Goal: Transaction & Acquisition: Purchase product/service

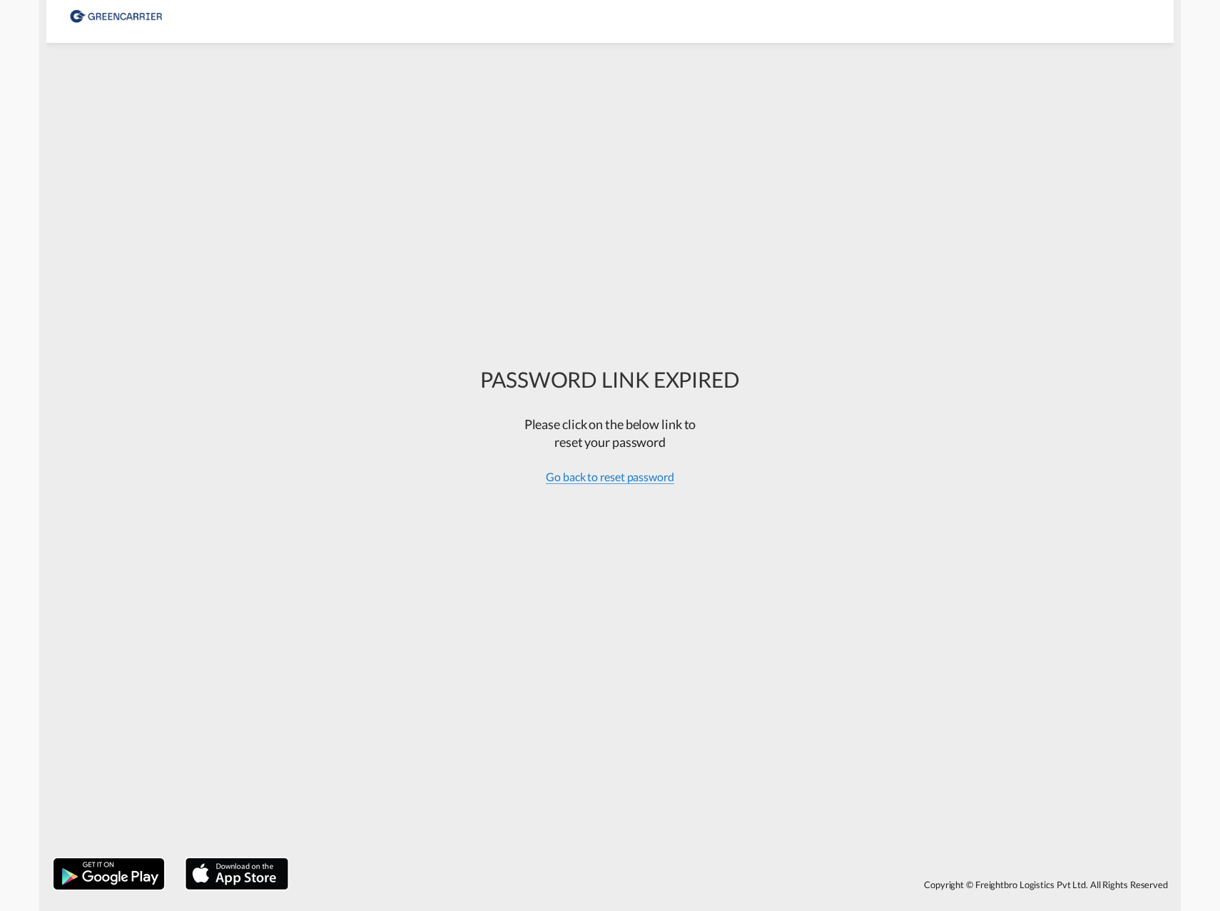
click at [645, 479] on span "Go back to reset password" at bounding box center [610, 477] width 128 height 14
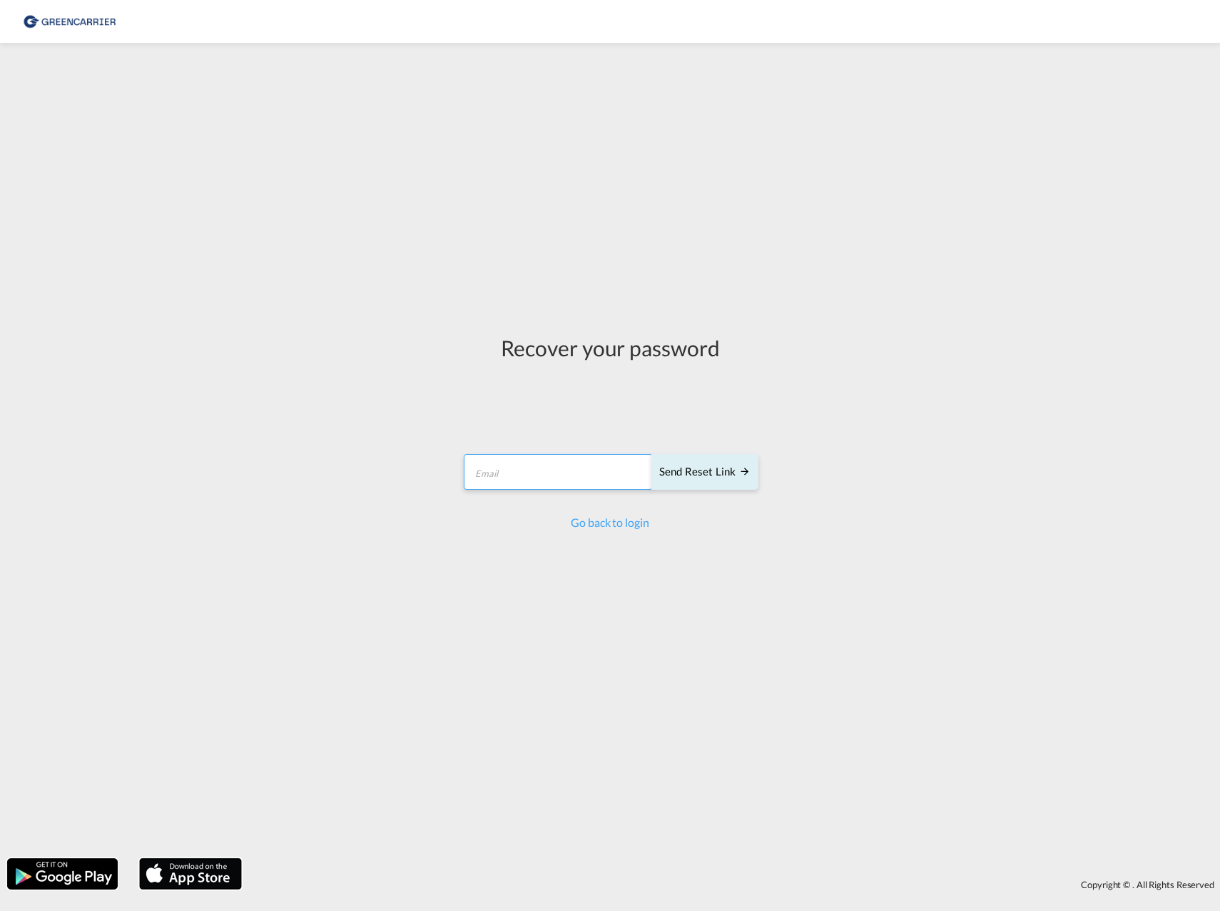
click at [526, 467] on input "email" at bounding box center [558, 472] width 189 height 36
type input "[PERSON_NAME][EMAIL_ADDRESS][PERSON_NAME][PERSON_NAME][DOMAIN_NAME]"
click at [711, 469] on div "Send reset link" at bounding box center [704, 472] width 91 height 16
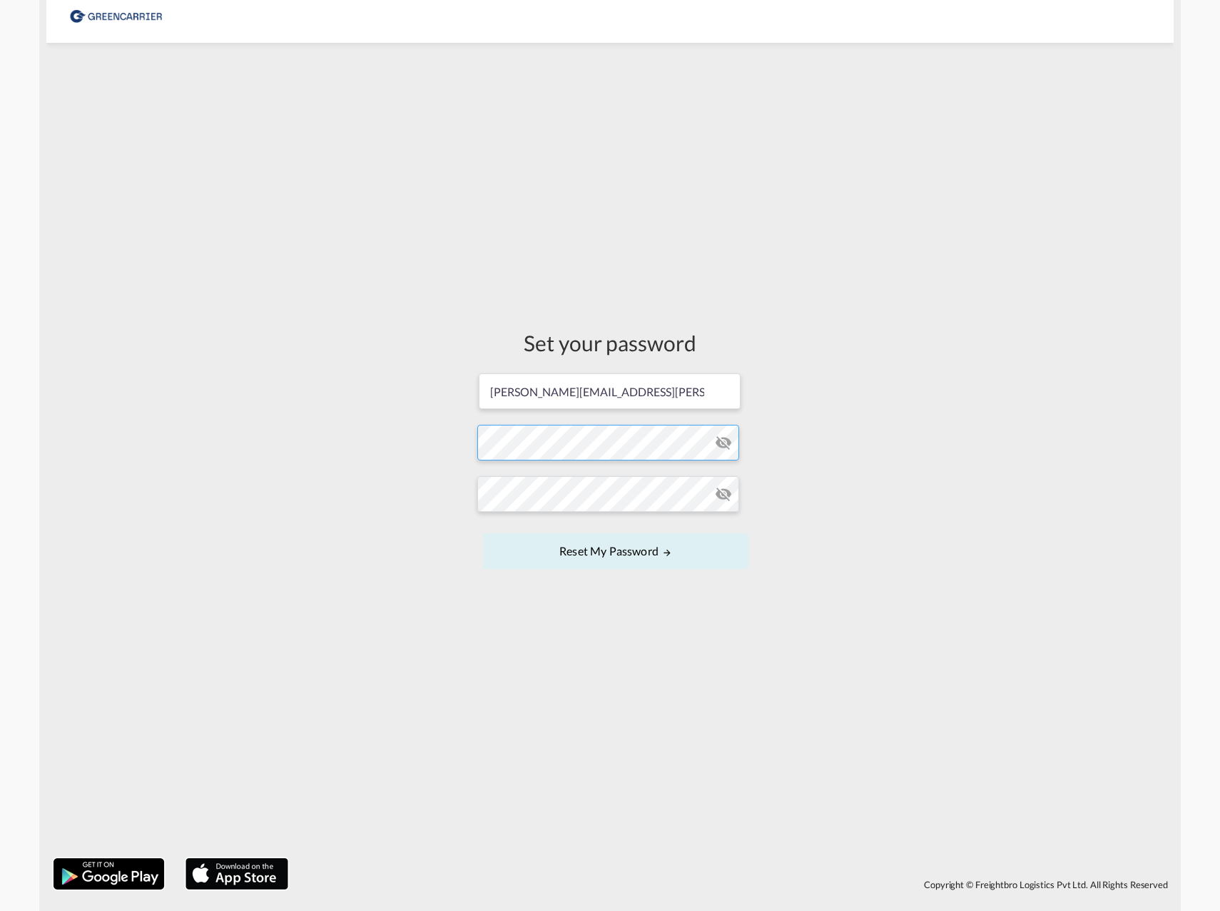
click at [621, 445] on form "rickard.forslund@hecksher.com Password must contain the following: A special ch…" at bounding box center [609, 472] width 265 height 201
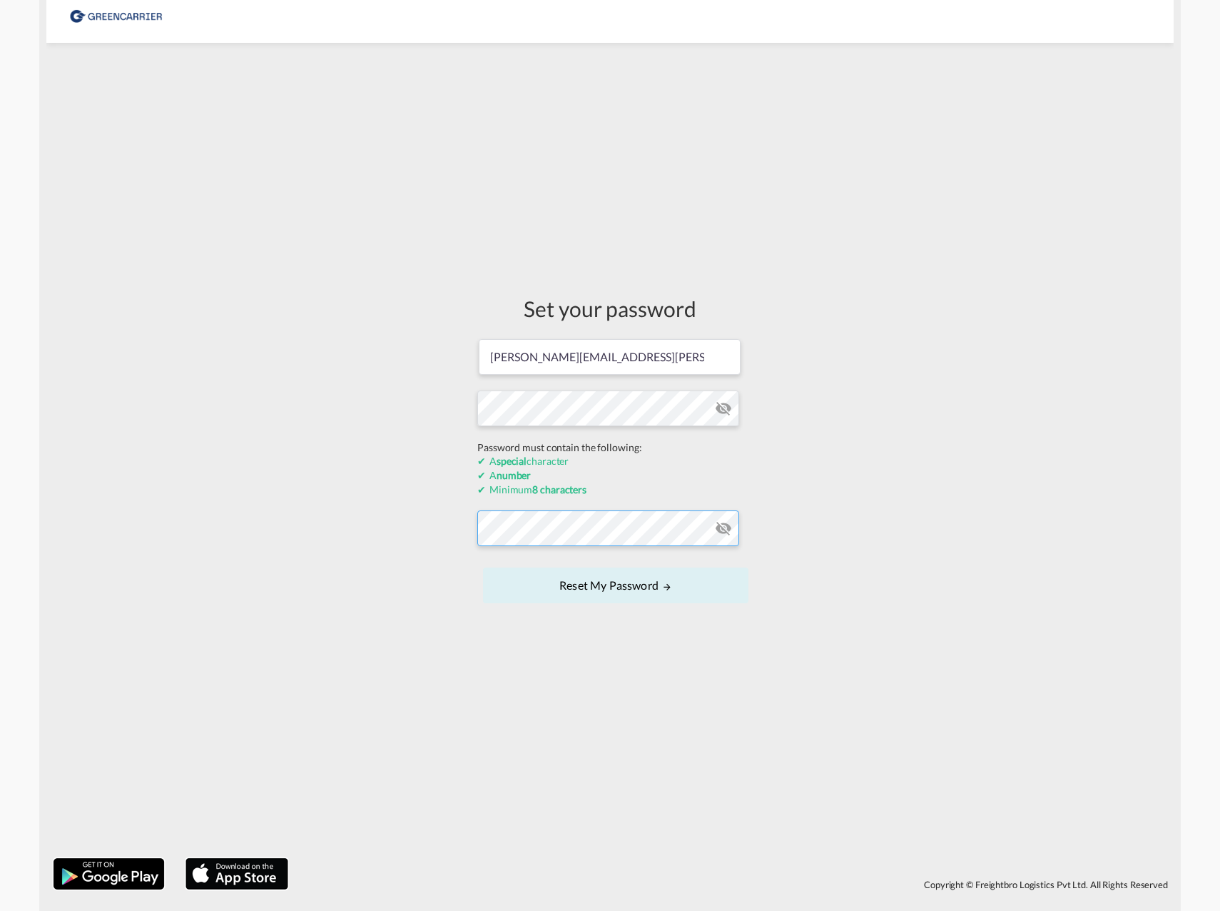
click at [600, 530] on form "rickard.forslund@hecksher.com Password must contain the following: A special ch…" at bounding box center [609, 473] width 265 height 270
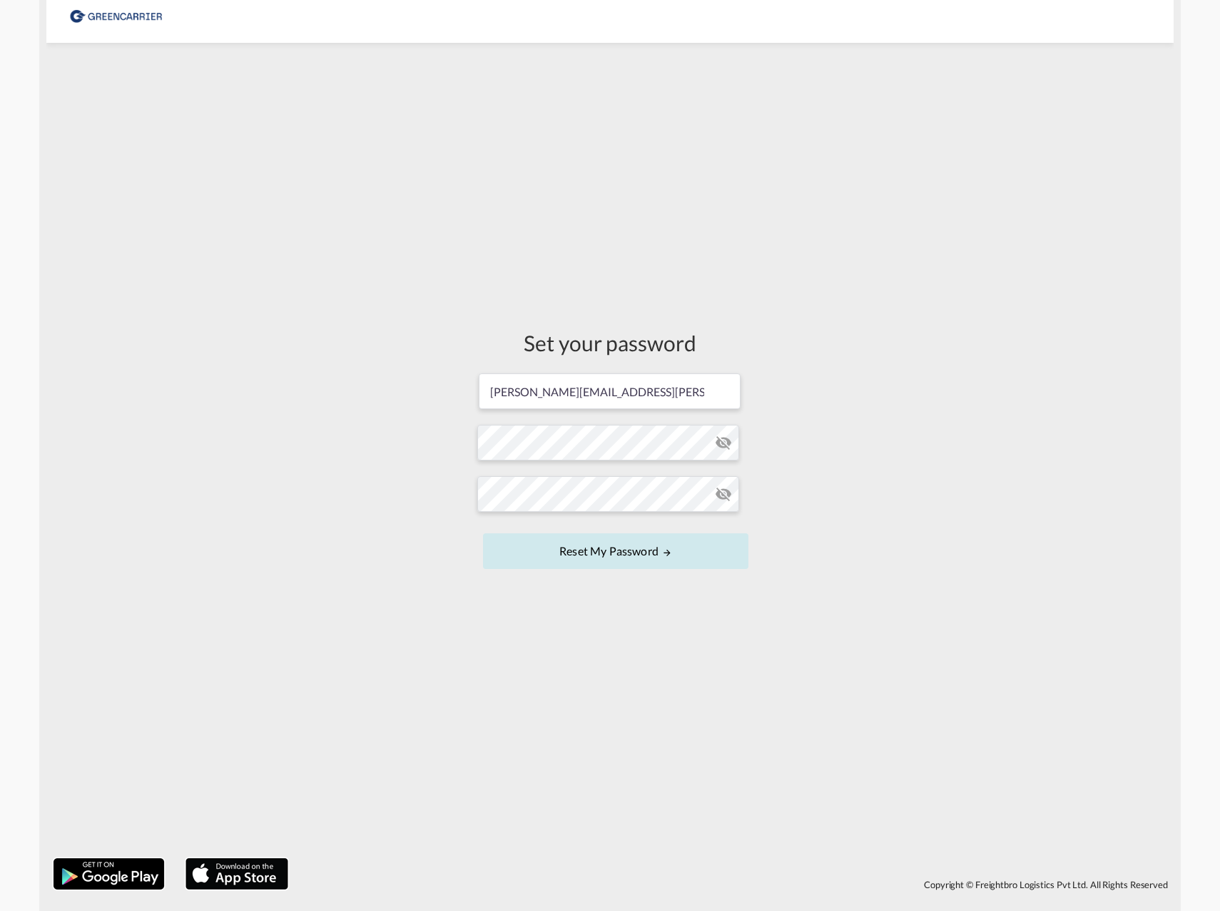
click at [622, 549] on button "Reset my password" at bounding box center [615, 551] width 265 height 36
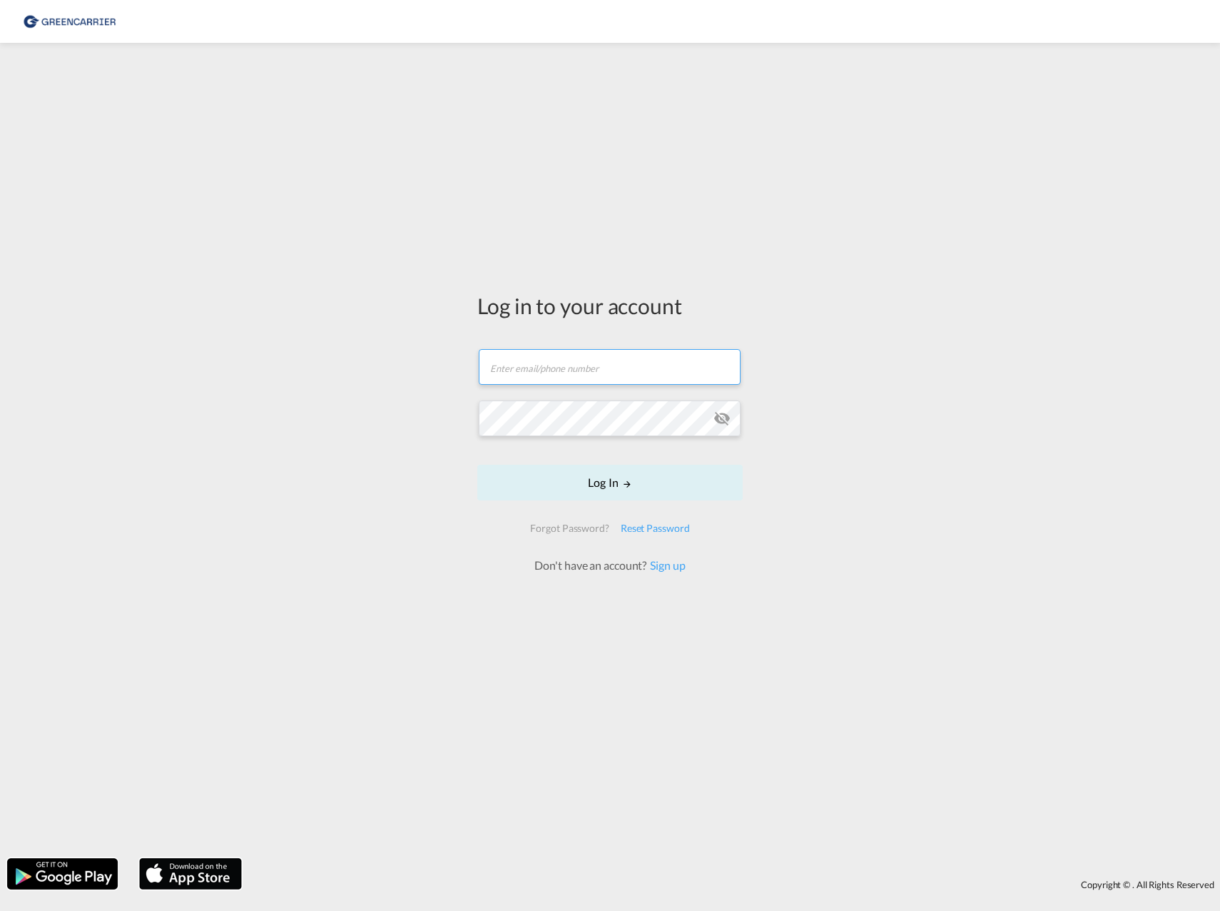
type input "[PERSON_NAME][EMAIL_ADDRESS][PERSON_NAME][PERSON_NAME][DOMAIN_NAME]"
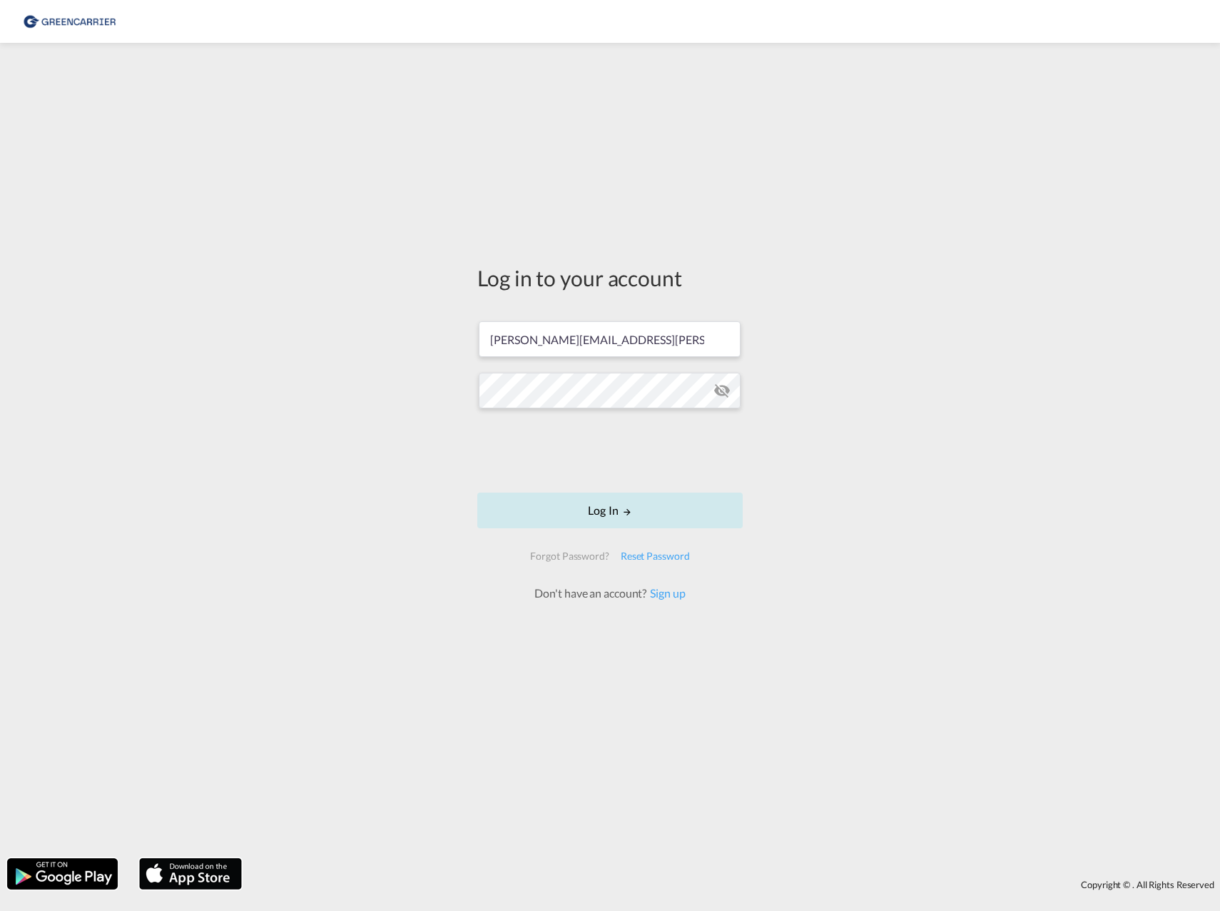
click at [617, 517] on button "Log In" at bounding box center [609, 510] width 265 height 36
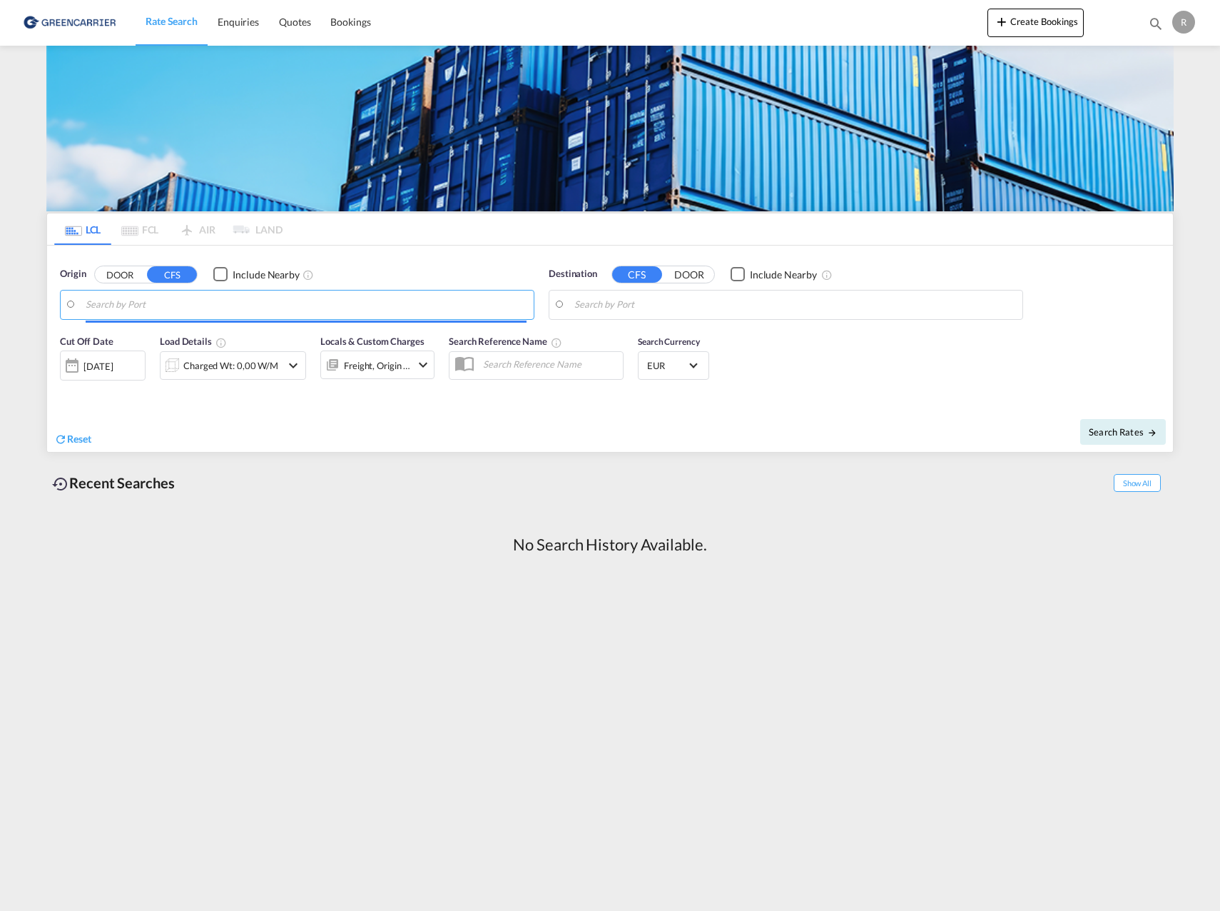
click at [172, 311] on input "Search by Port" at bounding box center [306, 304] width 441 height 21
click at [169, 342] on div "Gothenburg (Goteborg) Sweden SEGOT" at bounding box center [196, 348] width 271 height 51
type input "Gothenburg (Goteborg), SEGOT"
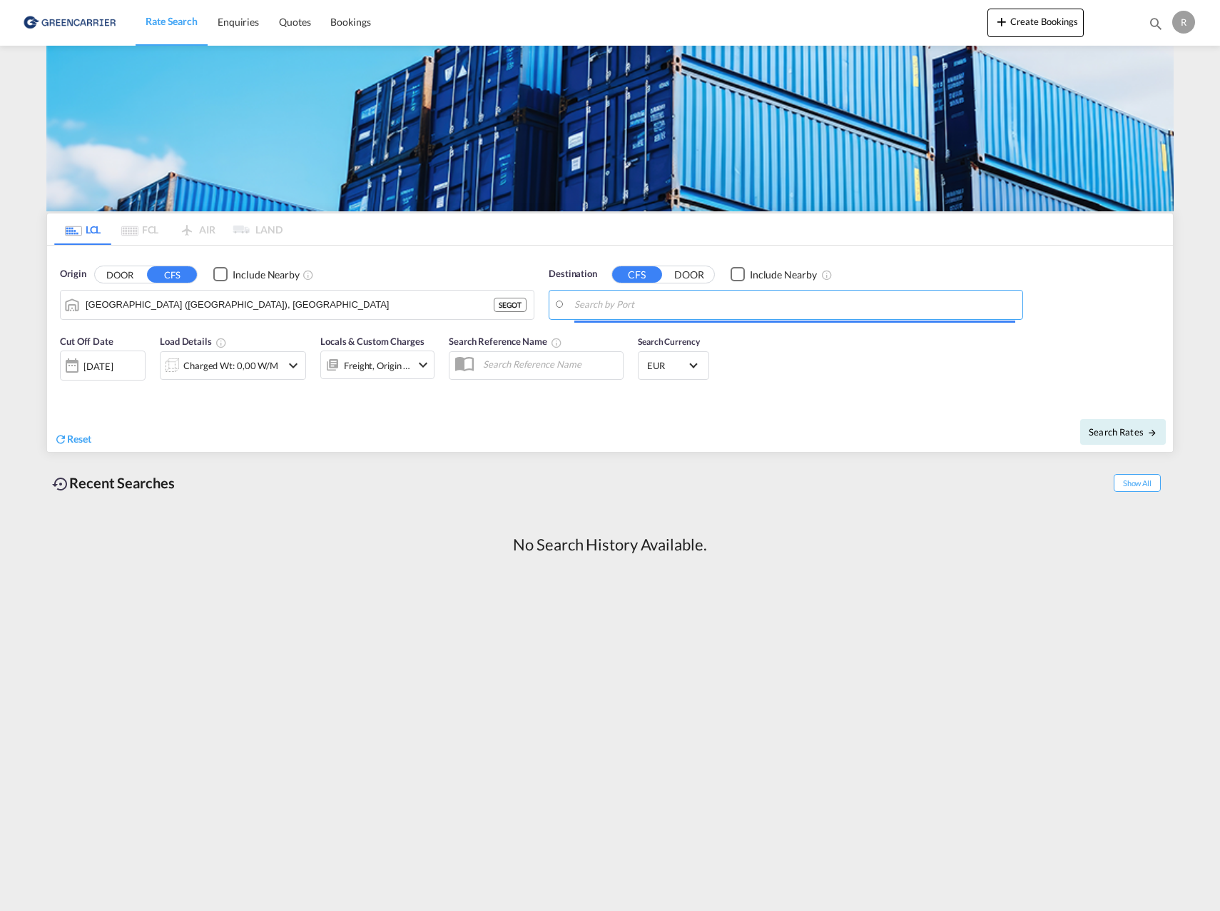
click at [625, 300] on input "Search by Port" at bounding box center [794, 304] width 441 height 21
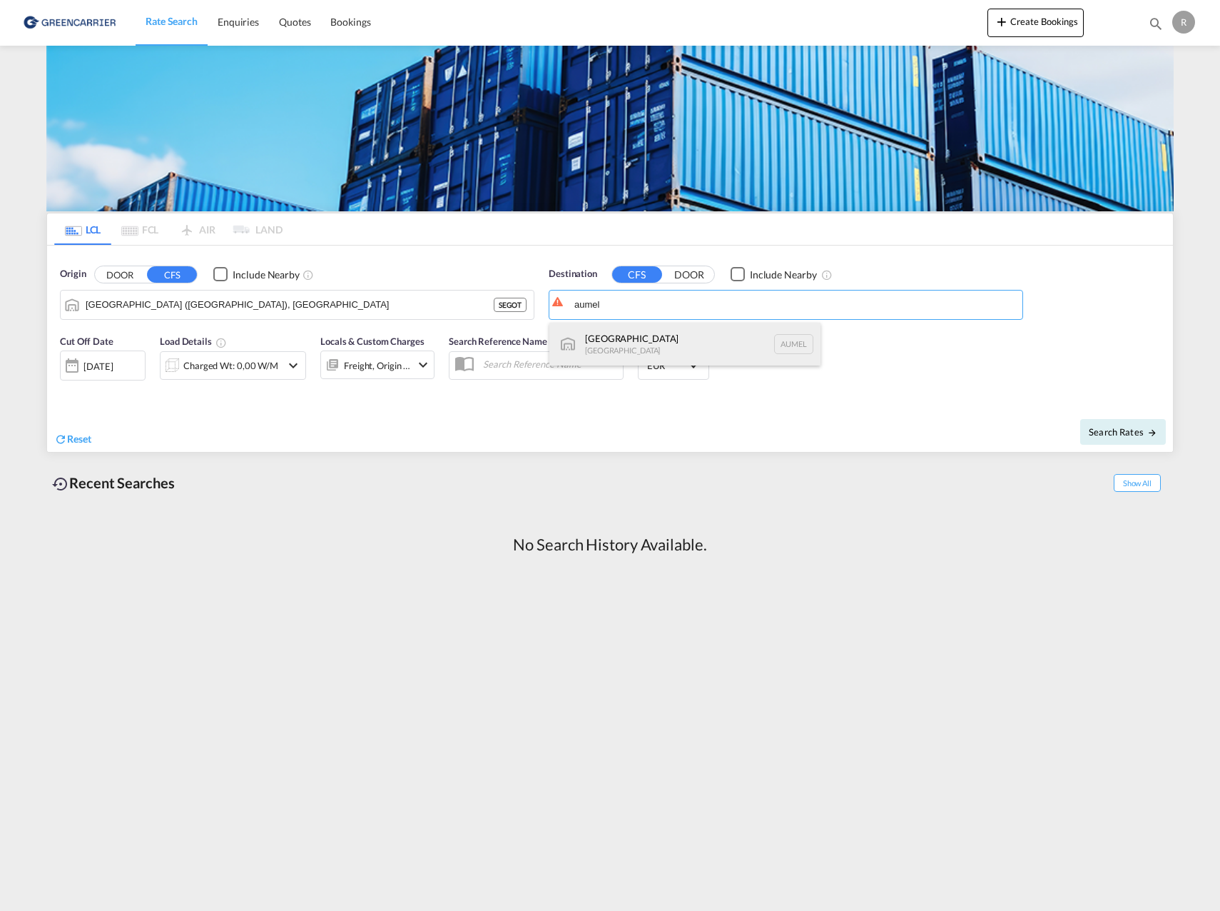
click at [624, 344] on div "Melbourne Australia AUMEL" at bounding box center [684, 344] width 271 height 43
type input "Melbourne, AUMEL"
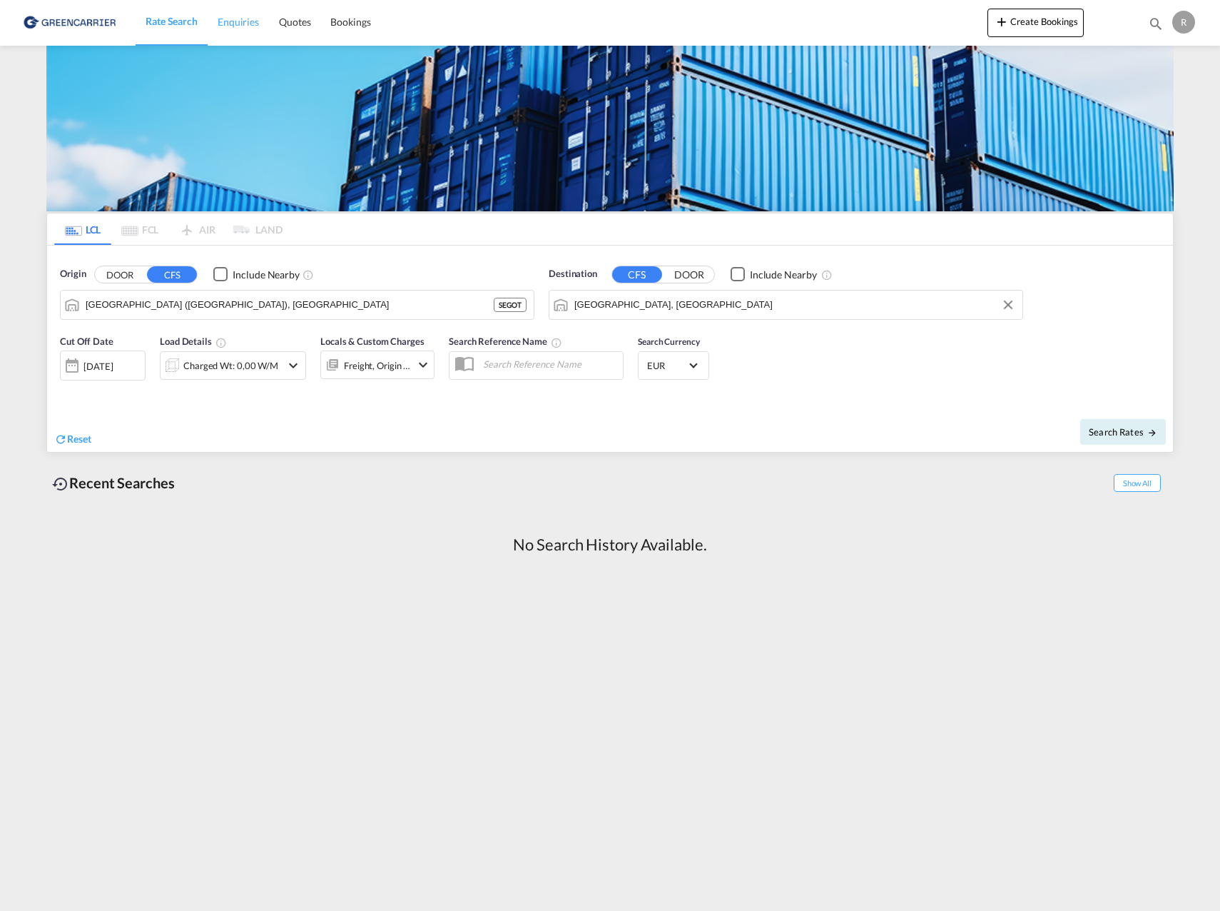
click at [224, 19] on span "Enquiries" at bounding box center [238, 22] width 41 height 12
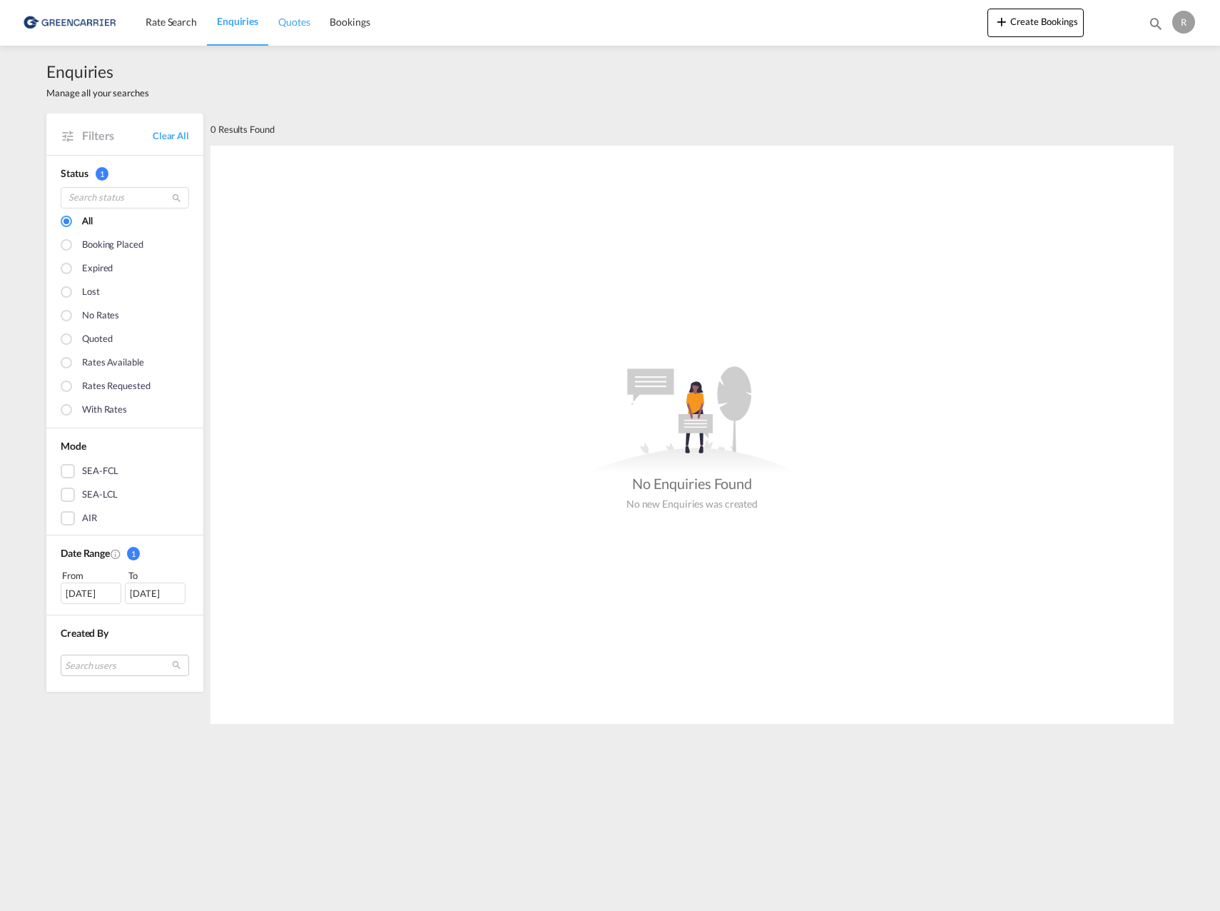
click at [293, 26] on span "Quotes" at bounding box center [293, 22] width 31 height 12
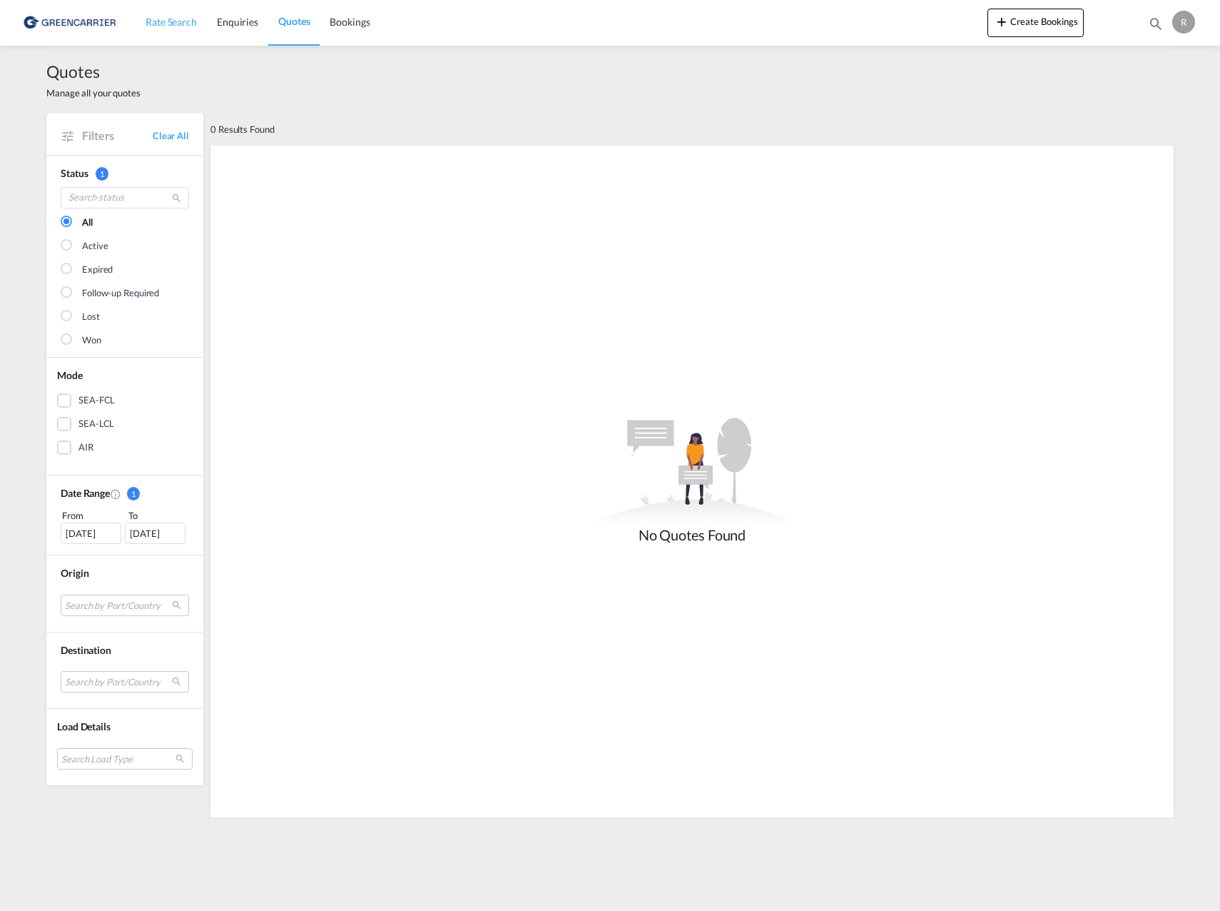
click at [168, 29] on link "Rate Search" at bounding box center [171, 22] width 71 height 46
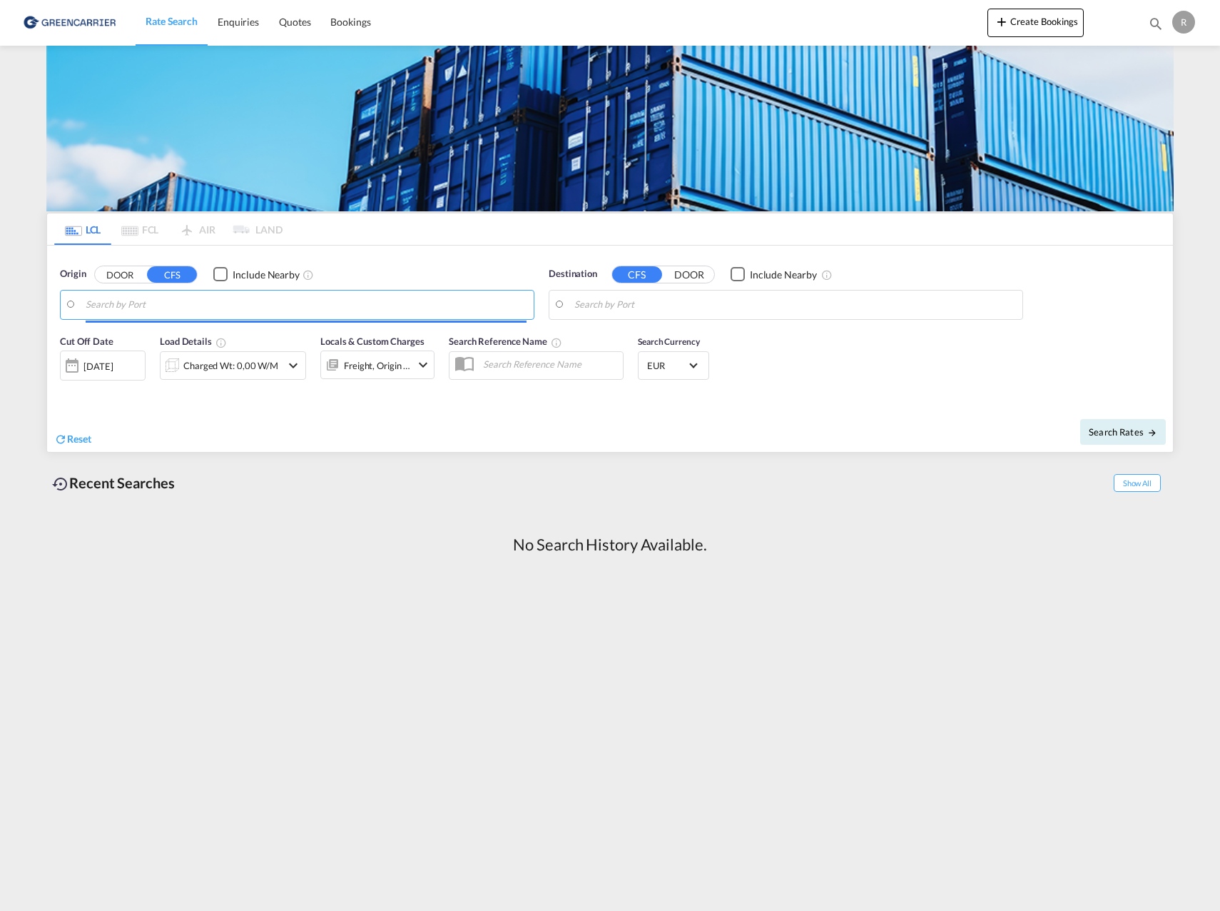
click at [283, 304] on input "Search by Port" at bounding box center [306, 304] width 441 height 21
click at [186, 338] on div "Gothenburg (Goteborg) Sweden SEGOT" at bounding box center [196, 348] width 271 height 51
type input "Gothenburg (Goteborg), SEGOT"
click at [642, 303] on input "Search by Port" at bounding box center [794, 304] width 441 height 21
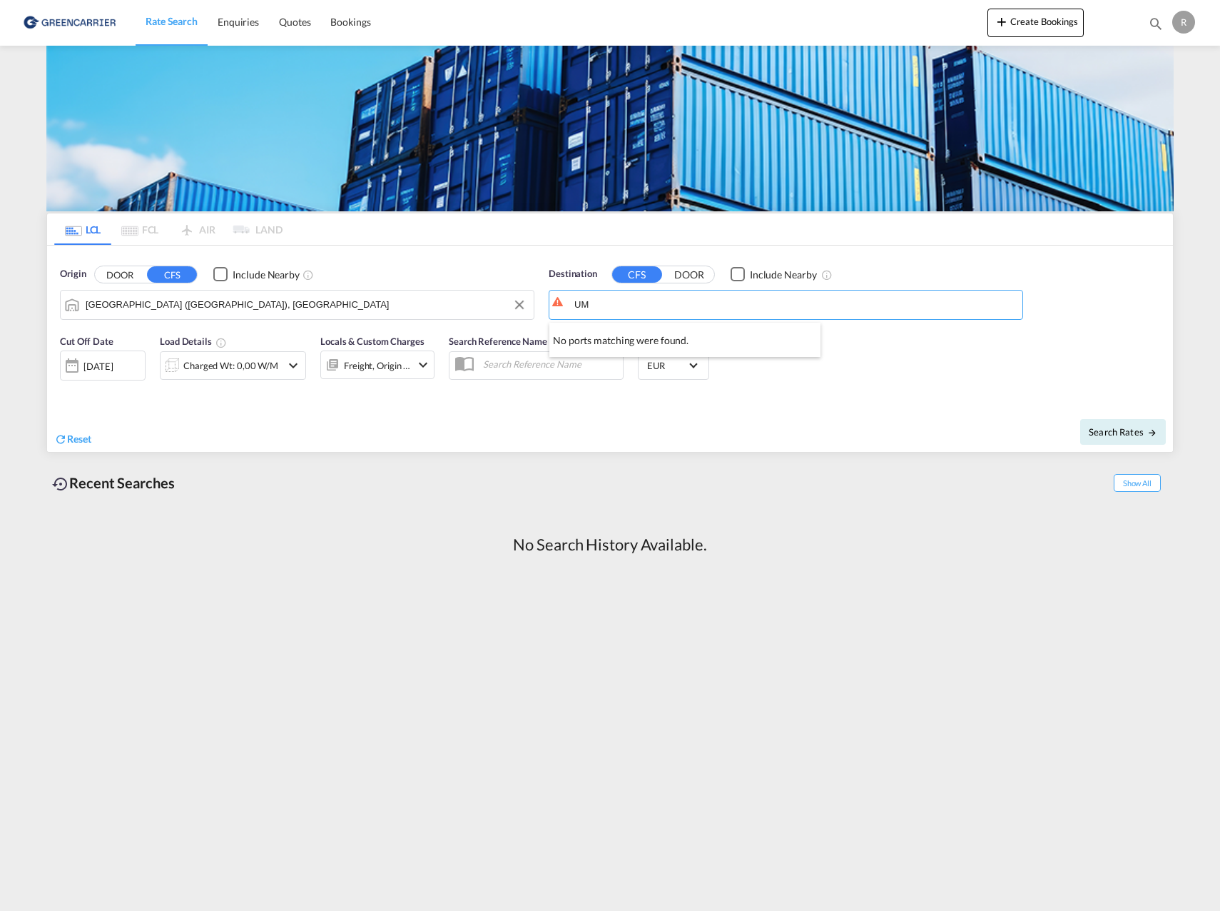
type input "U"
click at [643, 343] on div "Melbourne Australia AUMEL" at bounding box center [684, 344] width 271 height 43
type input "Melbourne, AUMEL"
click at [695, 369] on md-select-value "EUR" at bounding box center [674, 365] width 56 height 20
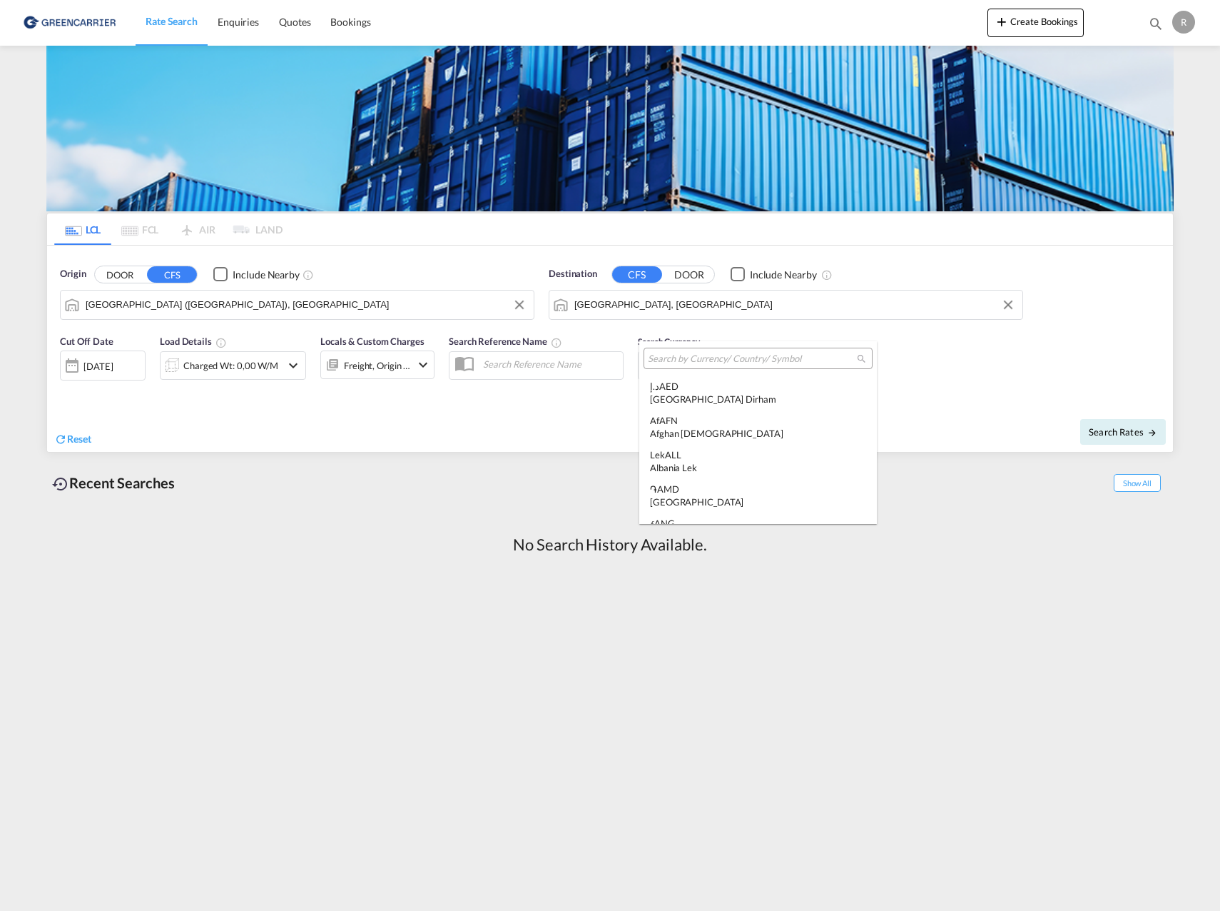
scroll to position [1433, 0]
click at [708, 358] on input "search" at bounding box center [752, 359] width 209 height 13
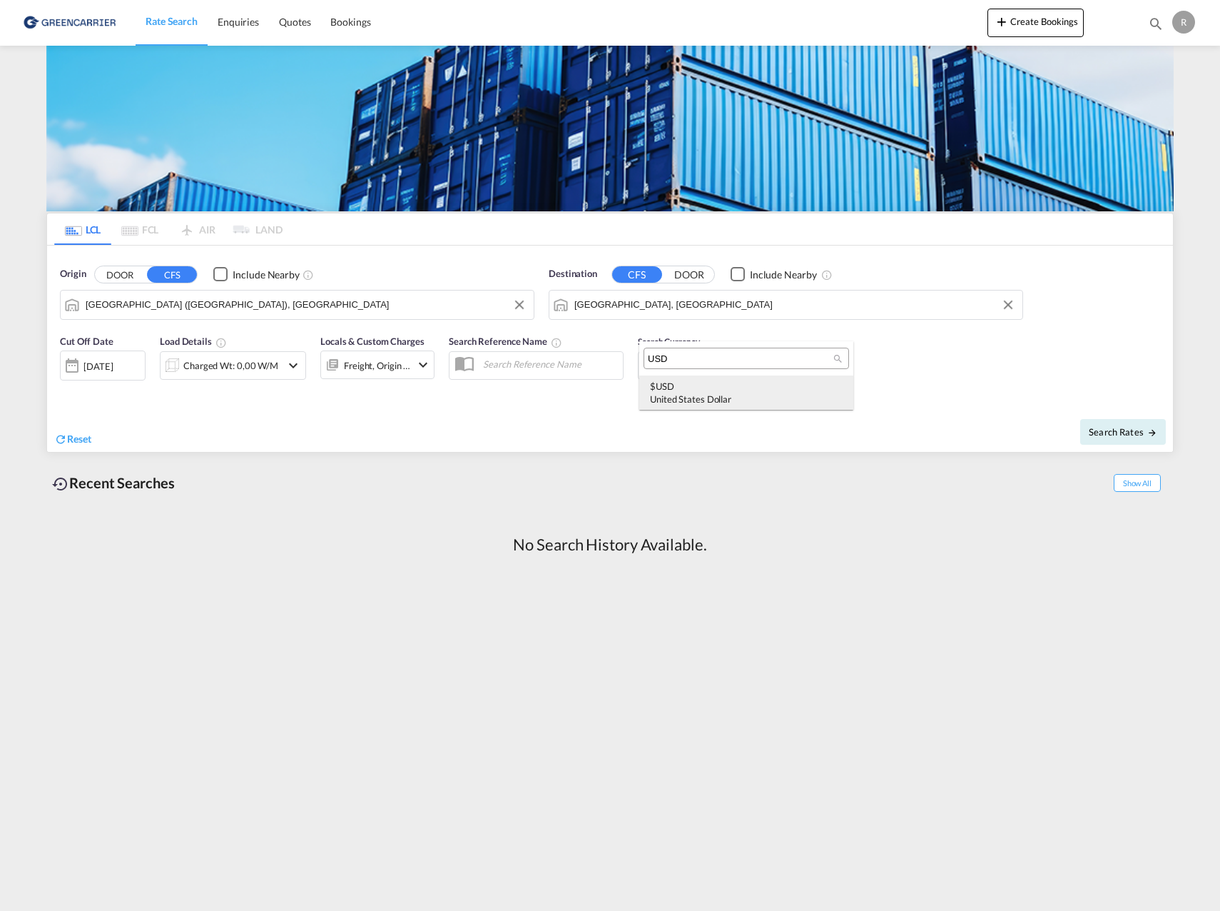
type input "USD"
click at [704, 392] on div "$ USD United States Dollar" at bounding box center [746, 393] width 193 height 26
click at [1135, 437] on span "Search Rates" at bounding box center [1123, 431] width 69 height 11
click at [294, 364] on md-icon "icon-chevron-down" at bounding box center [293, 365] width 17 height 17
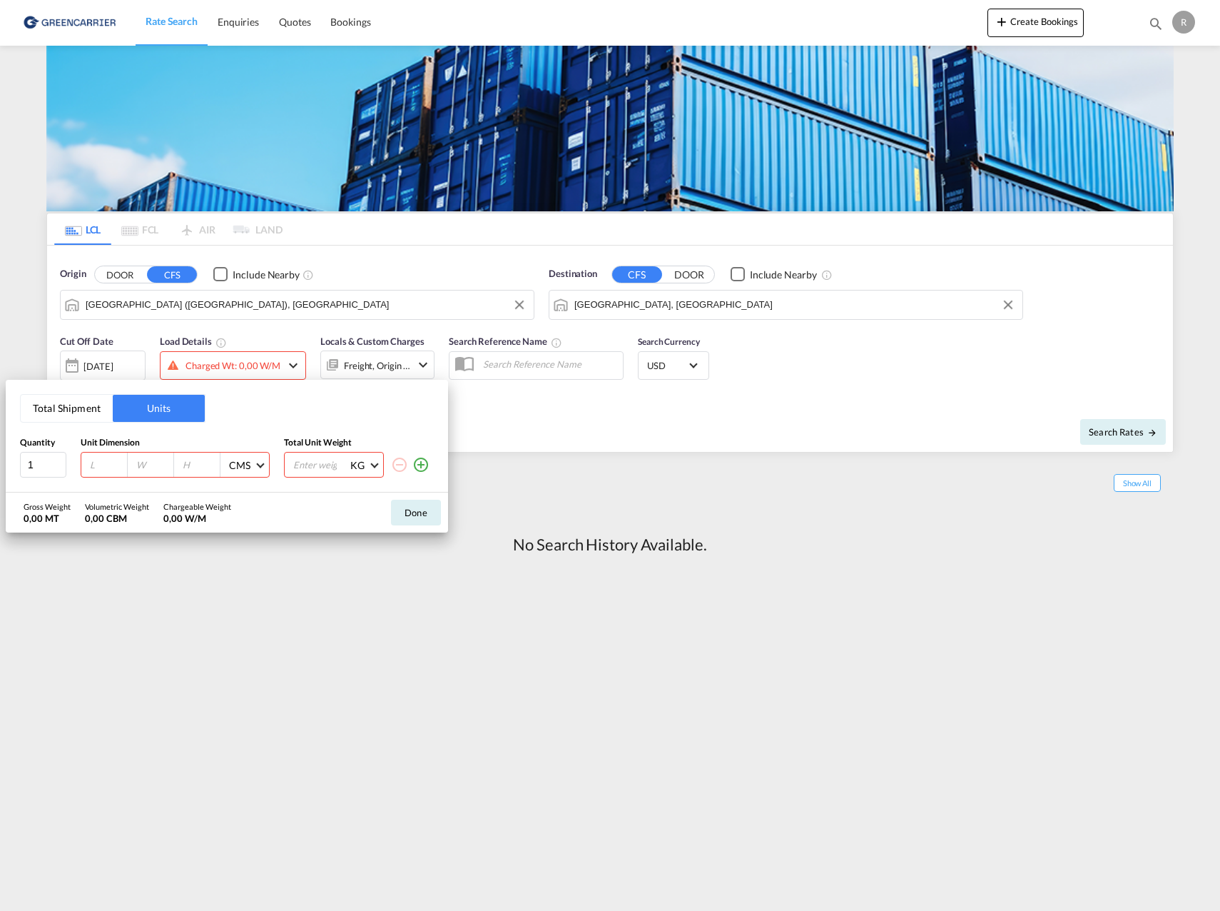
click at [84, 402] on button "Total Shipment" at bounding box center [67, 408] width 92 height 27
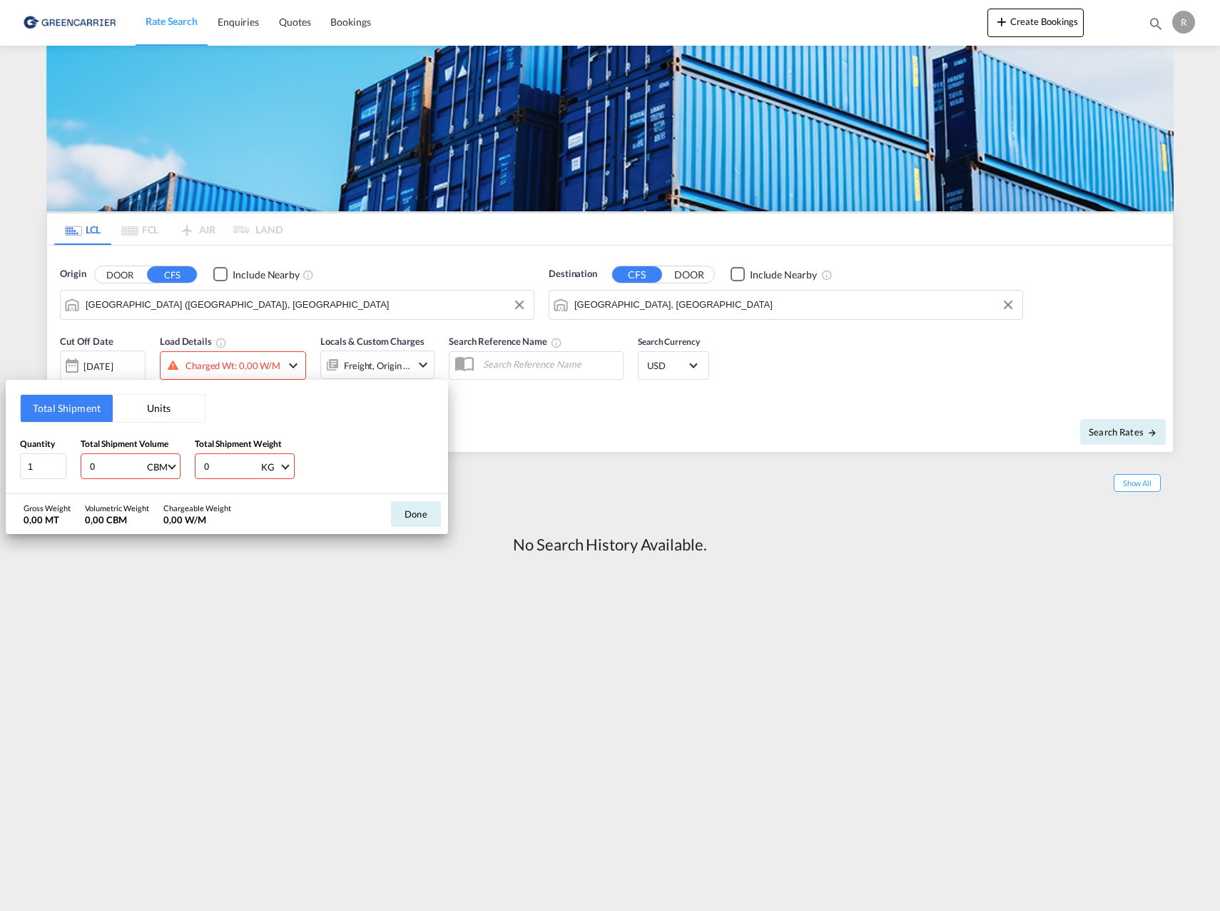
click at [116, 470] on input "0" at bounding box center [116, 466] width 57 height 24
type input "1"
type input "1000"
click at [415, 515] on button "Done" at bounding box center [416, 514] width 50 height 26
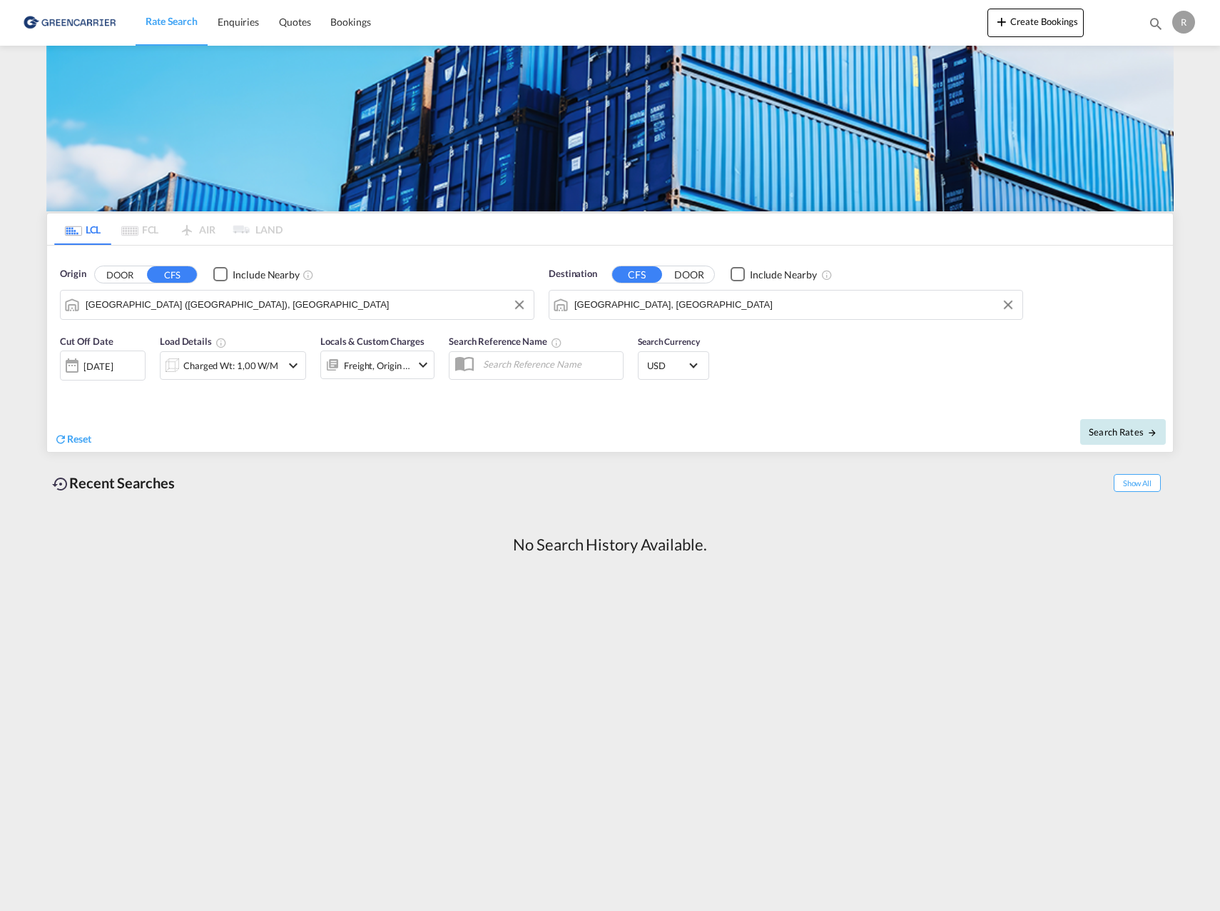
click at [1132, 432] on span "Search Rates" at bounding box center [1123, 431] width 69 height 11
type input "SEGOT to AUMEL / 29 Sep 2025"
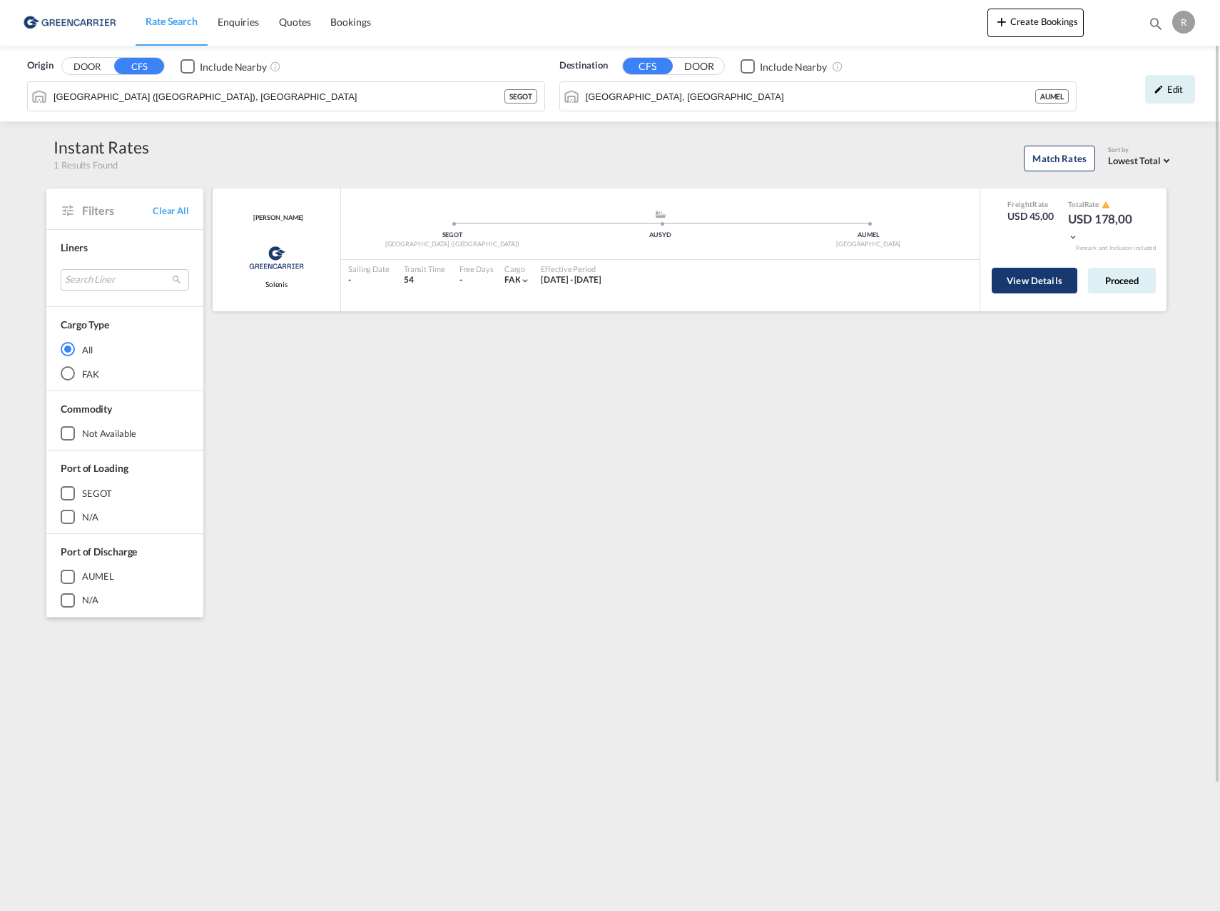
click at [1031, 277] on button "View Details" at bounding box center [1035, 281] width 86 height 26
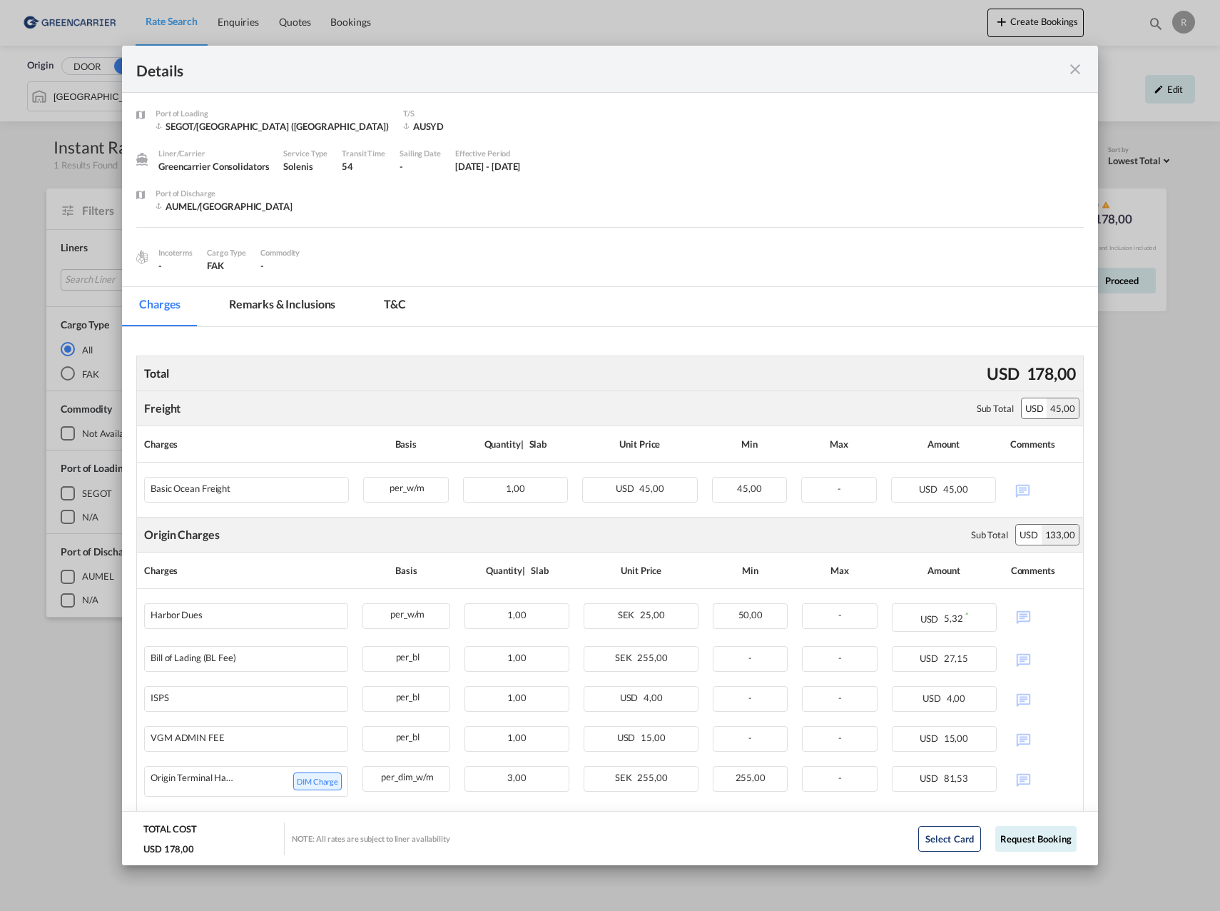
click at [297, 305] on md-tab-item "Remarks & Inclusions" at bounding box center [282, 306] width 141 height 39
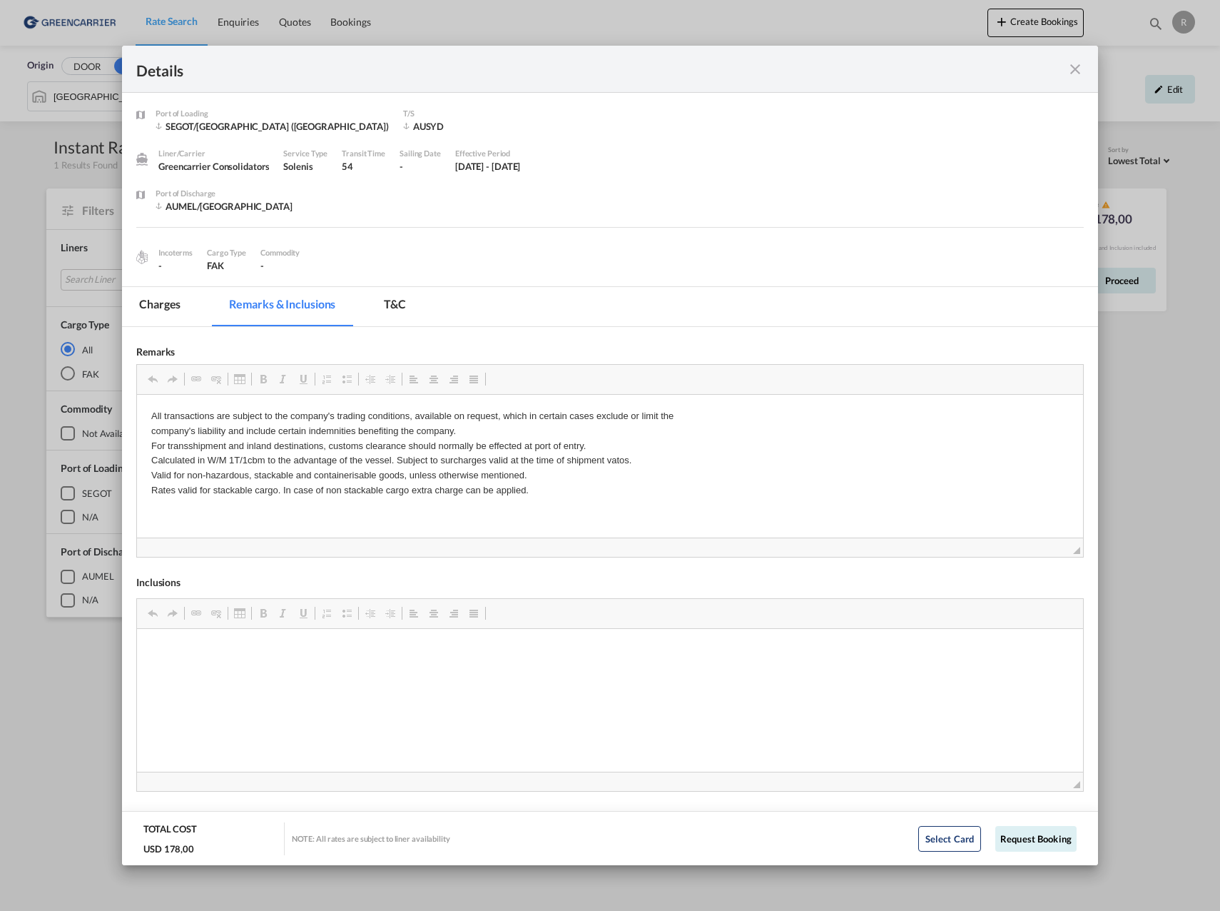
click at [185, 301] on md-tab-item "Charges" at bounding box center [160, 306] width 76 height 39
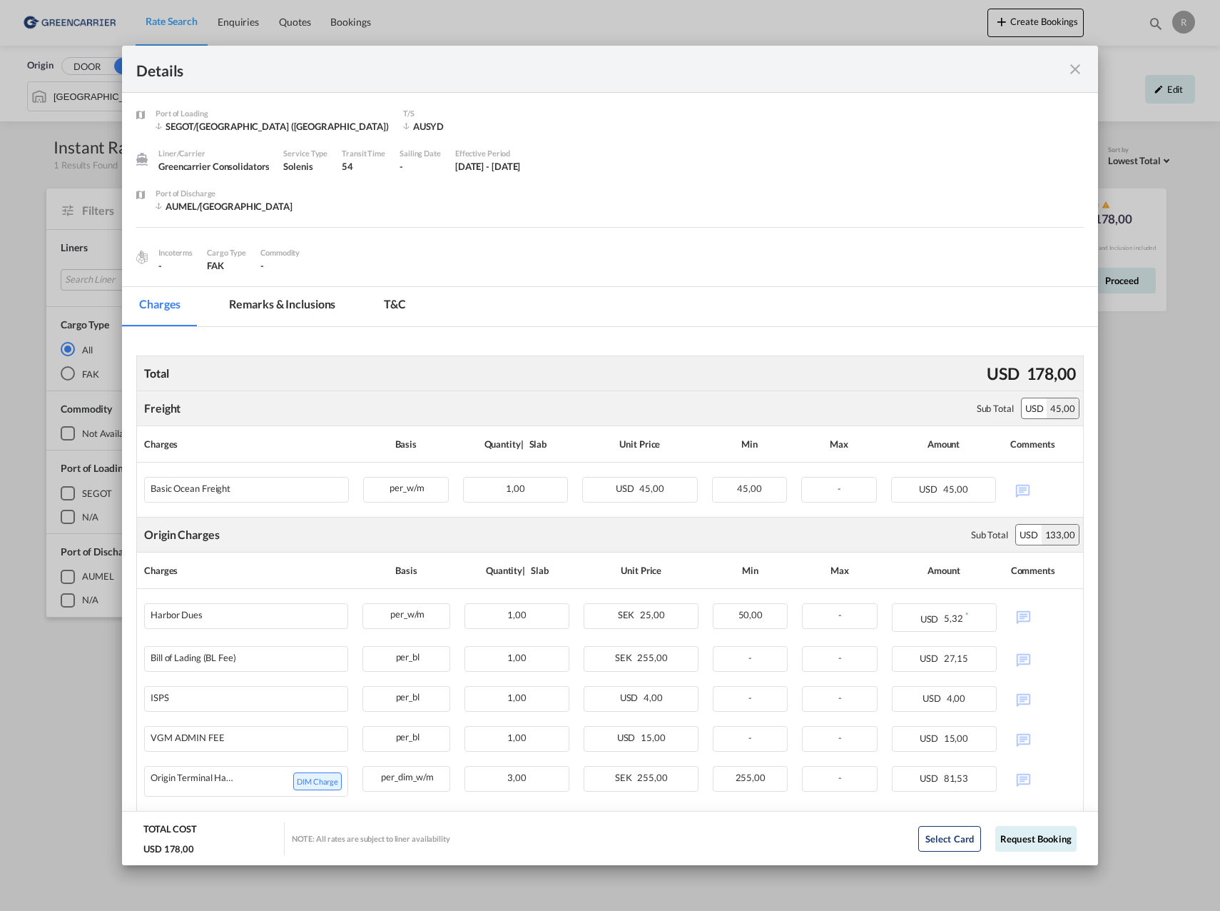
drag, startPoint x: 881, startPoint y: 69, endPoint x: 761, endPoint y: 37, distance: 123.9
click at [761, 37] on div "Details Port of Loading SEGOT/Gothenburg (Goteborg) T/S AUSYD Liner/Carrier Gre…" at bounding box center [610, 455] width 1220 height 911
drag, startPoint x: 757, startPoint y: 51, endPoint x: 676, endPoint y: 74, distance: 84.7
click at [676, 74] on div "Details" at bounding box center [610, 69] width 976 height 47
click at [1070, 68] on md-icon "icon-close fg-AAA8AD m-0 cursor" at bounding box center [1075, 69] width 17 height 17
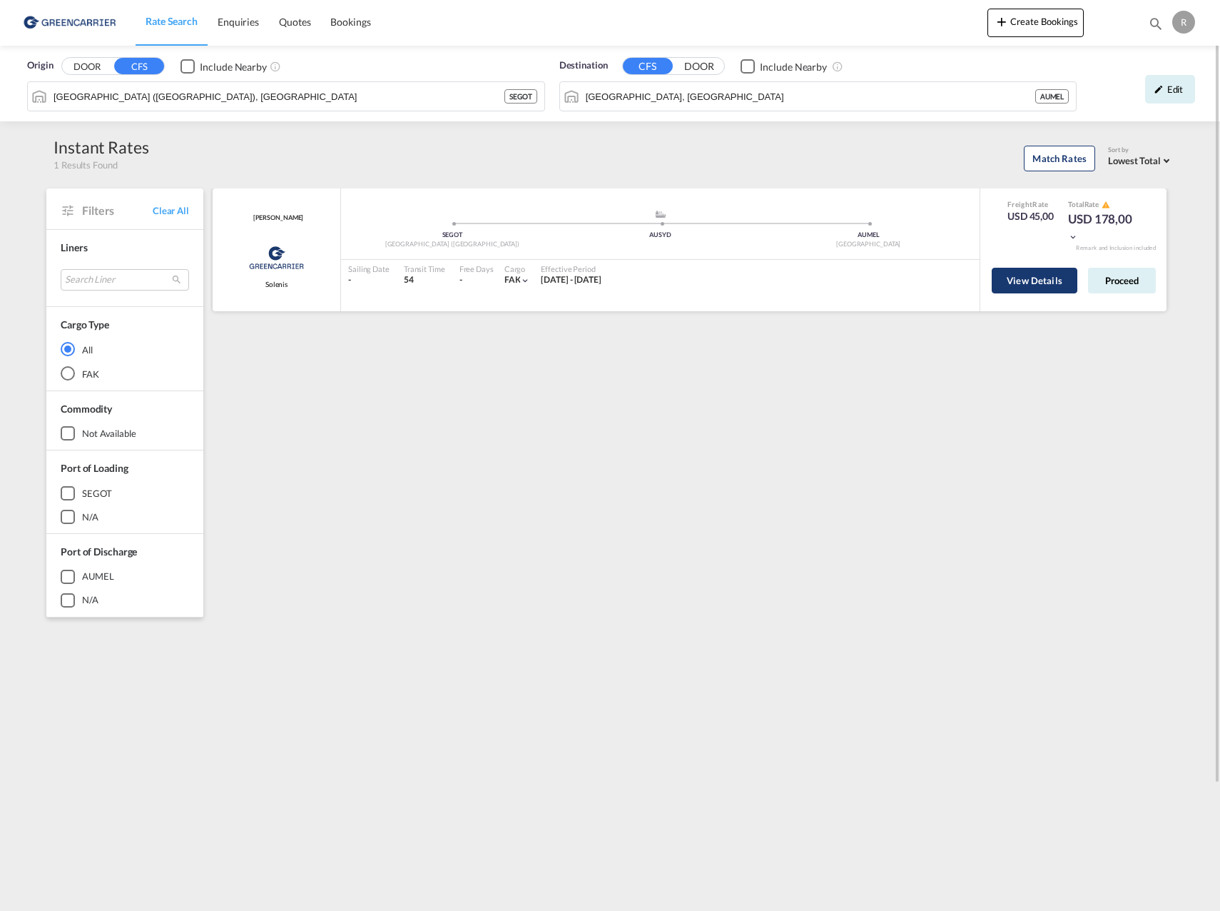
click at [1056, 280] on button "View Details" at bounding box center [1035, 281] width 86 height 26
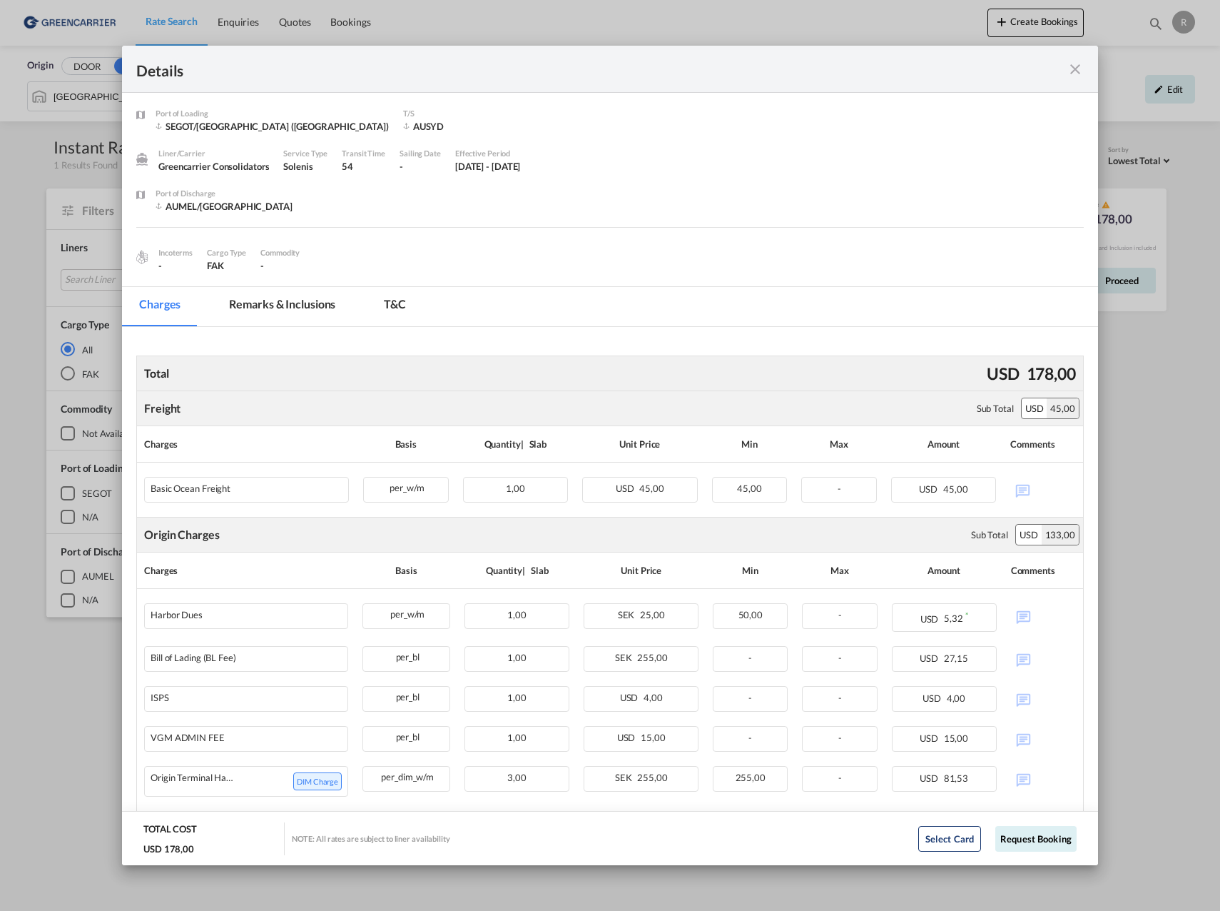
click at [1075, 65] on md-icon "icon-close fg-AAA8AD m-0 cursor" at bounding box center [1075, 69] width 17 height 17
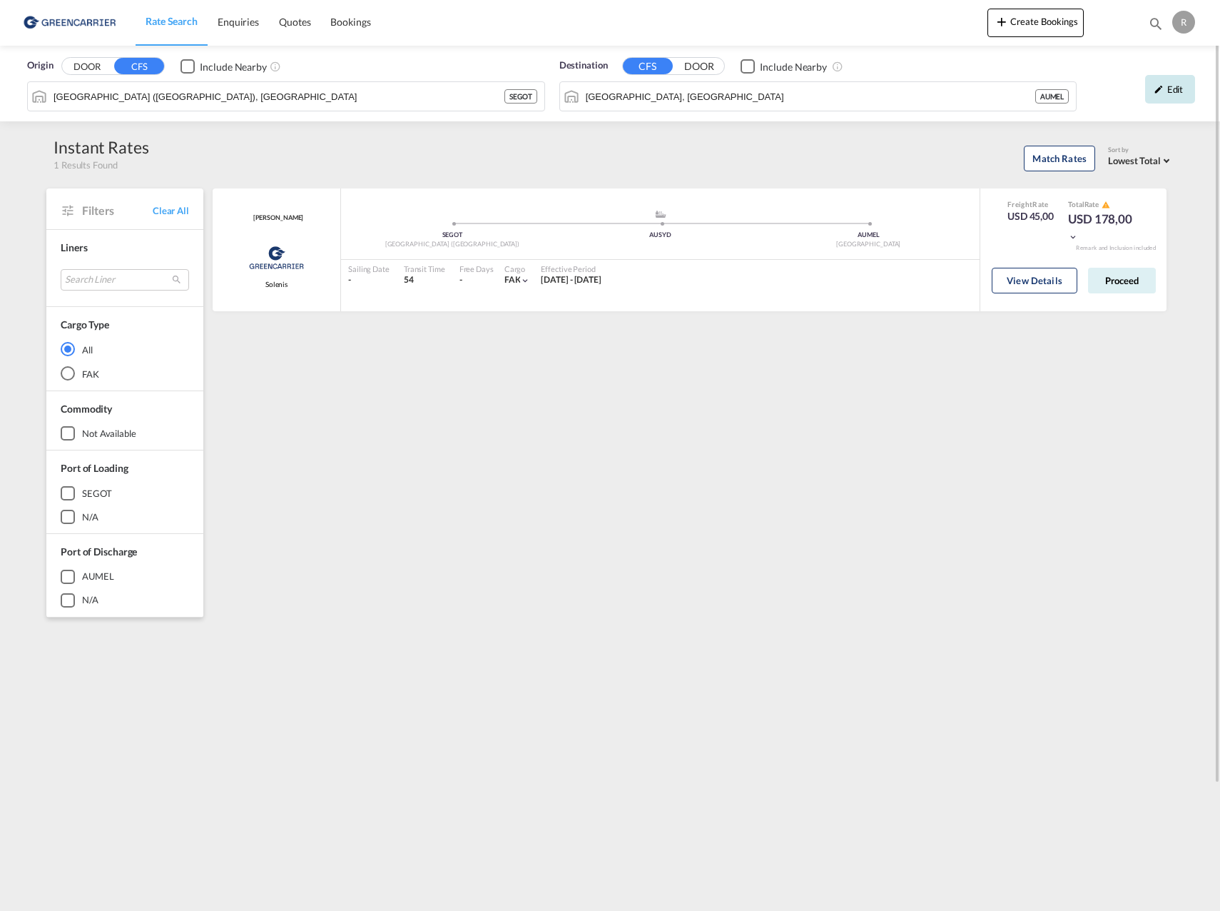
click at [1171, 96] on div "Edit" at bounding box center [1170, 89] width 50 height 29
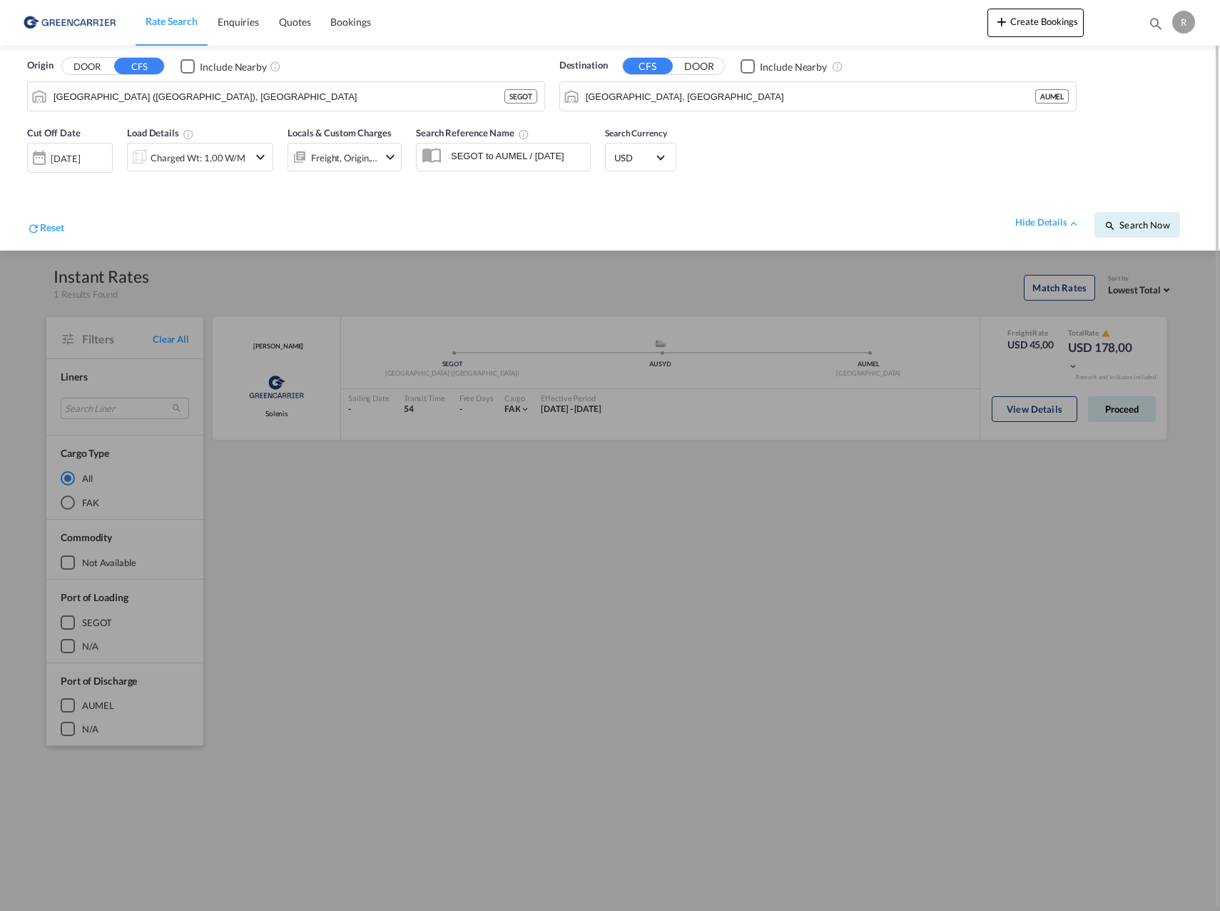
click at [664, 158] on md-select-value "USD" at bounding box center [641, 157] width 56 height 20
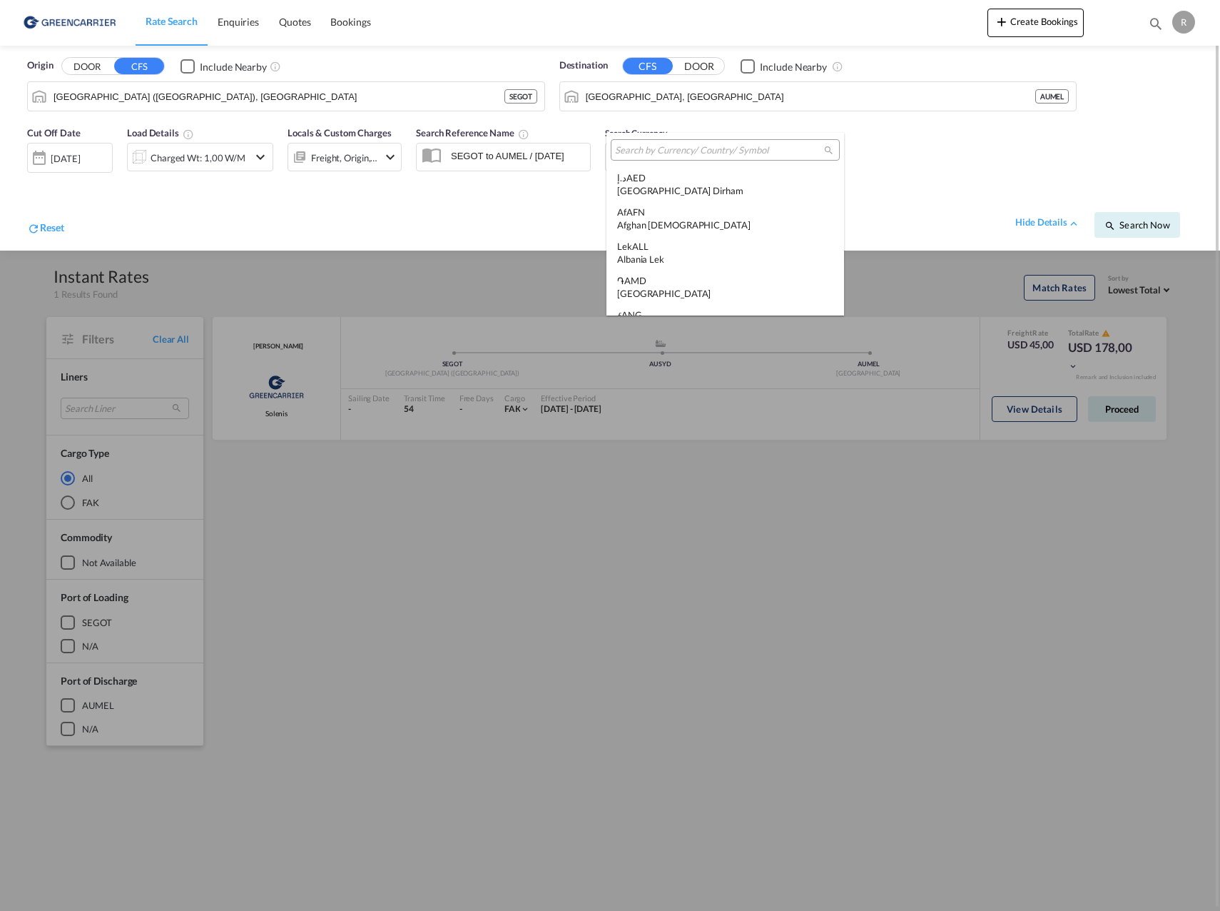
scroll to position [4927, 0]
click at [667, 151] on input "search" at bounding box center [719, 150] width 209 height 13
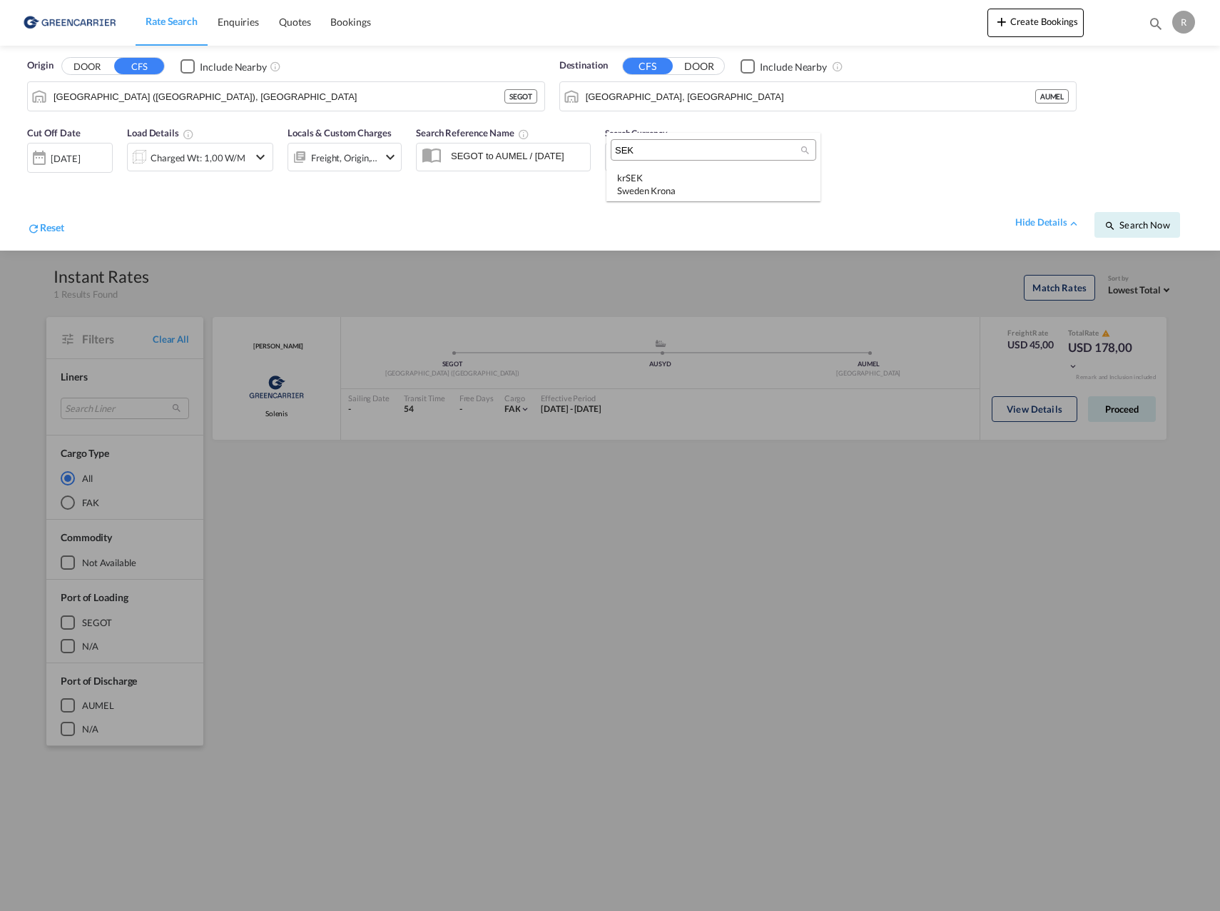
scroll to position [0, 0]
type input "SEK"
click at [672, 187] on div "Sweden Krona" at bounding box center [713, 190] width 193 height 13
click at [1120, 223] on span "Search Now" at bounding box center [1137, 224] width 65 height 11
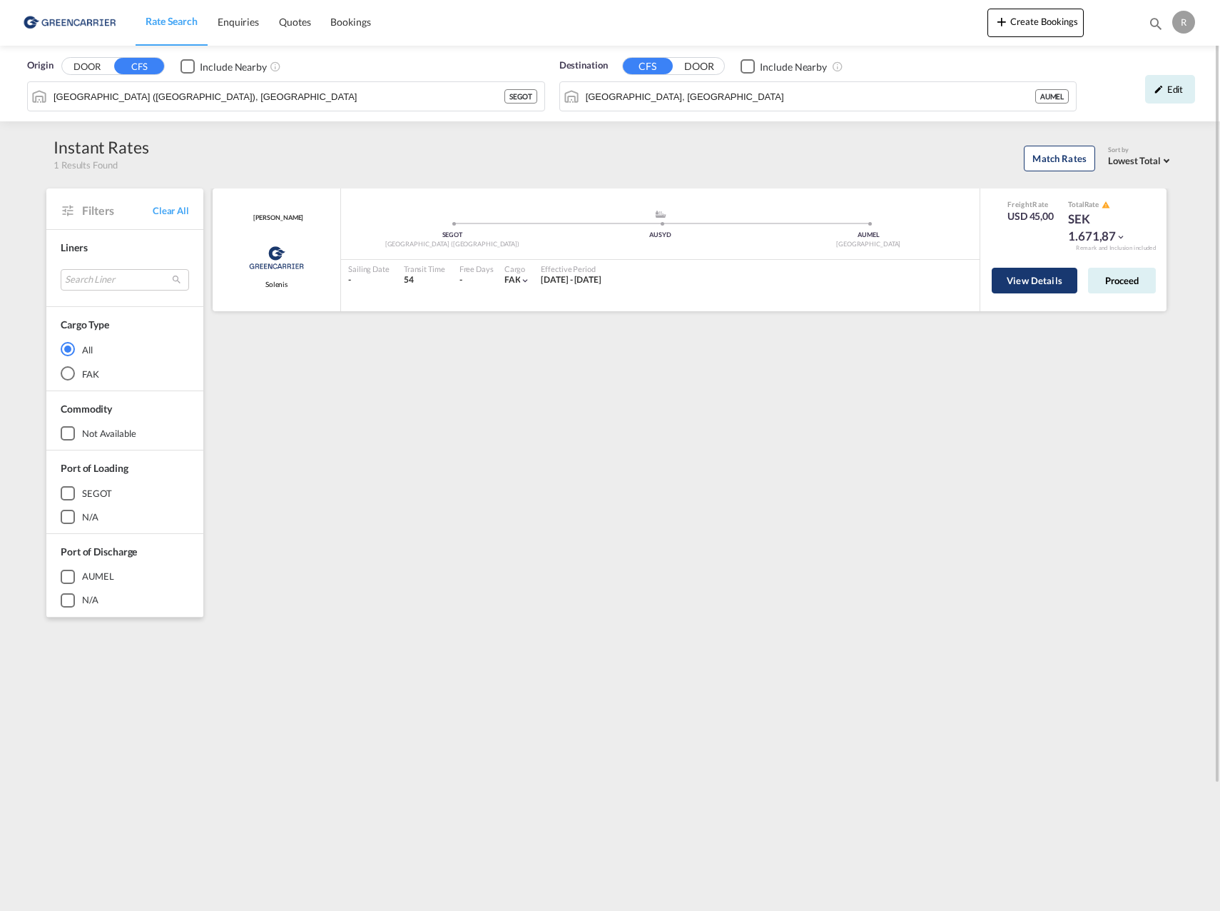
click at [1060, 280] on button "View Details" at bounding box center [1035, 281] width 86 height 26
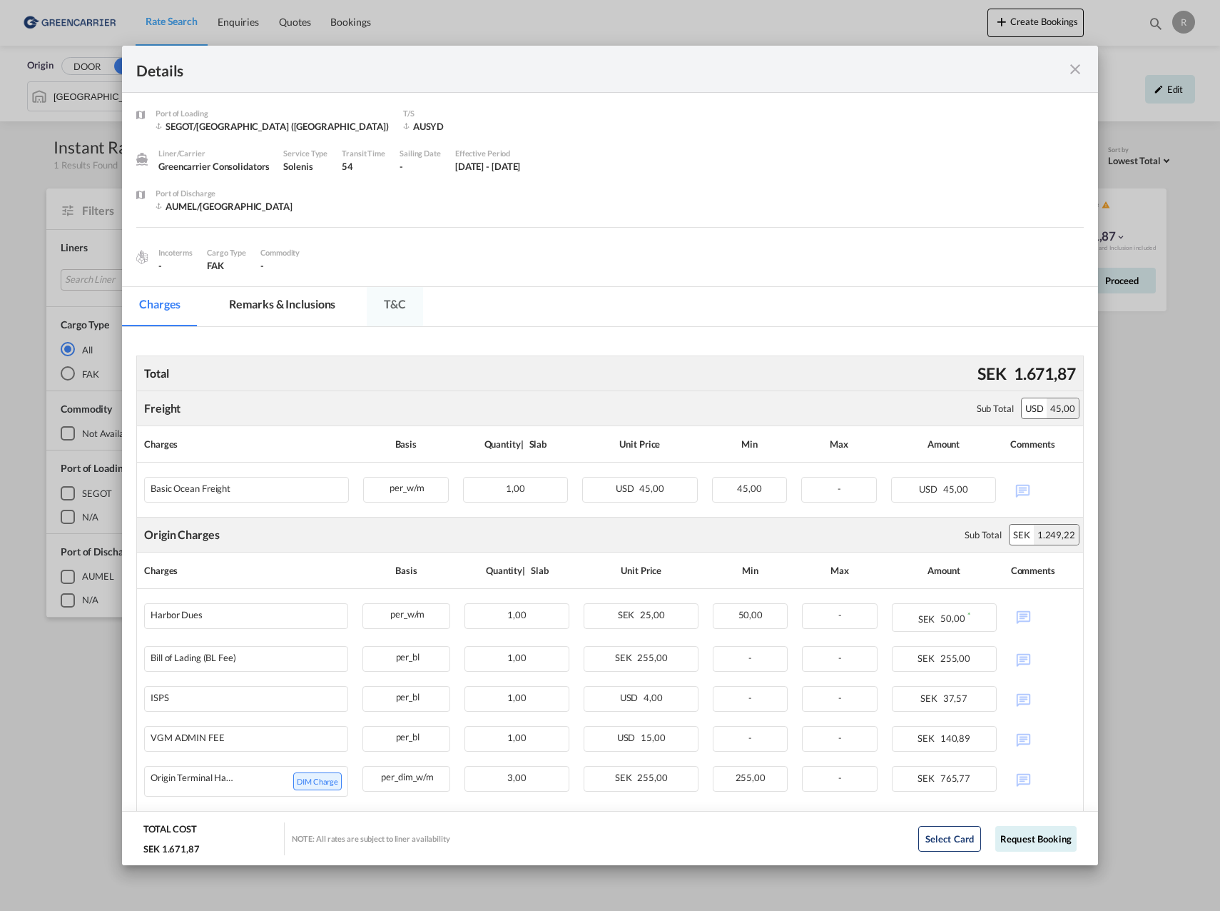
click at [392, 303] on md-tab-item "T&C" at bounding box center [395, 306] width 56 height 39
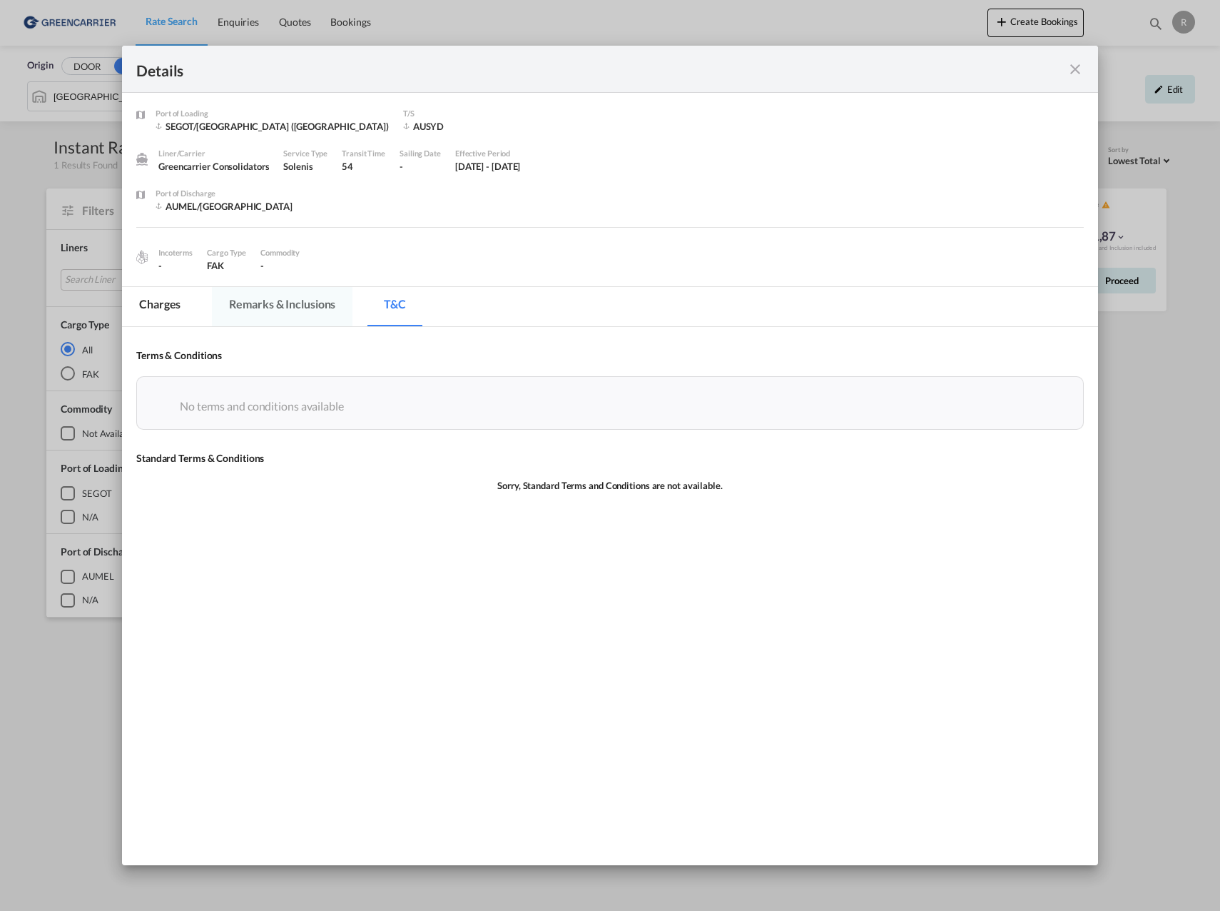
click at [238, 301] on md-tab-item "Remarks & Inclusions" at bounding box center [282, 306] width 141 height 39
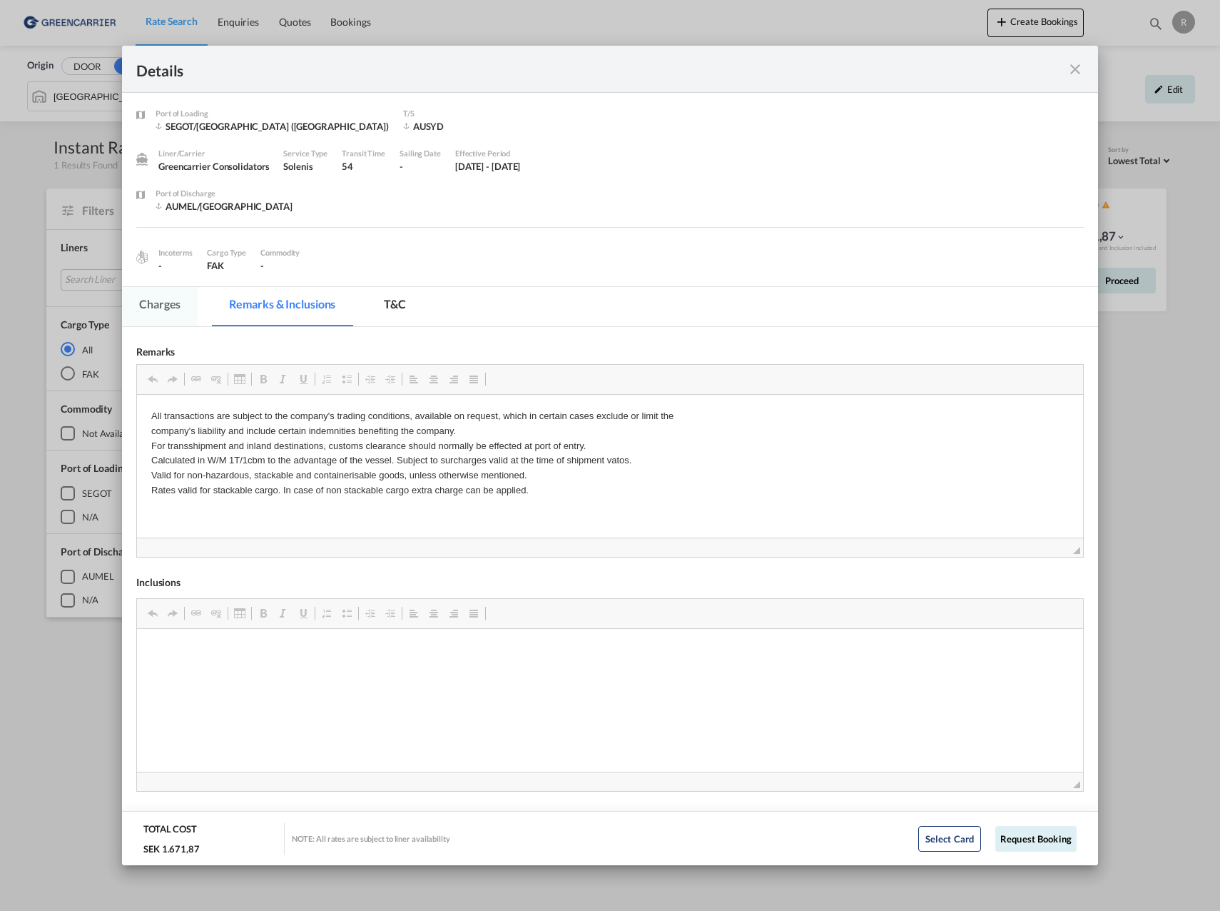
click at [161, 300] on md-tab-item "Charges" at bounding box center [160, 306] width 76 height 39
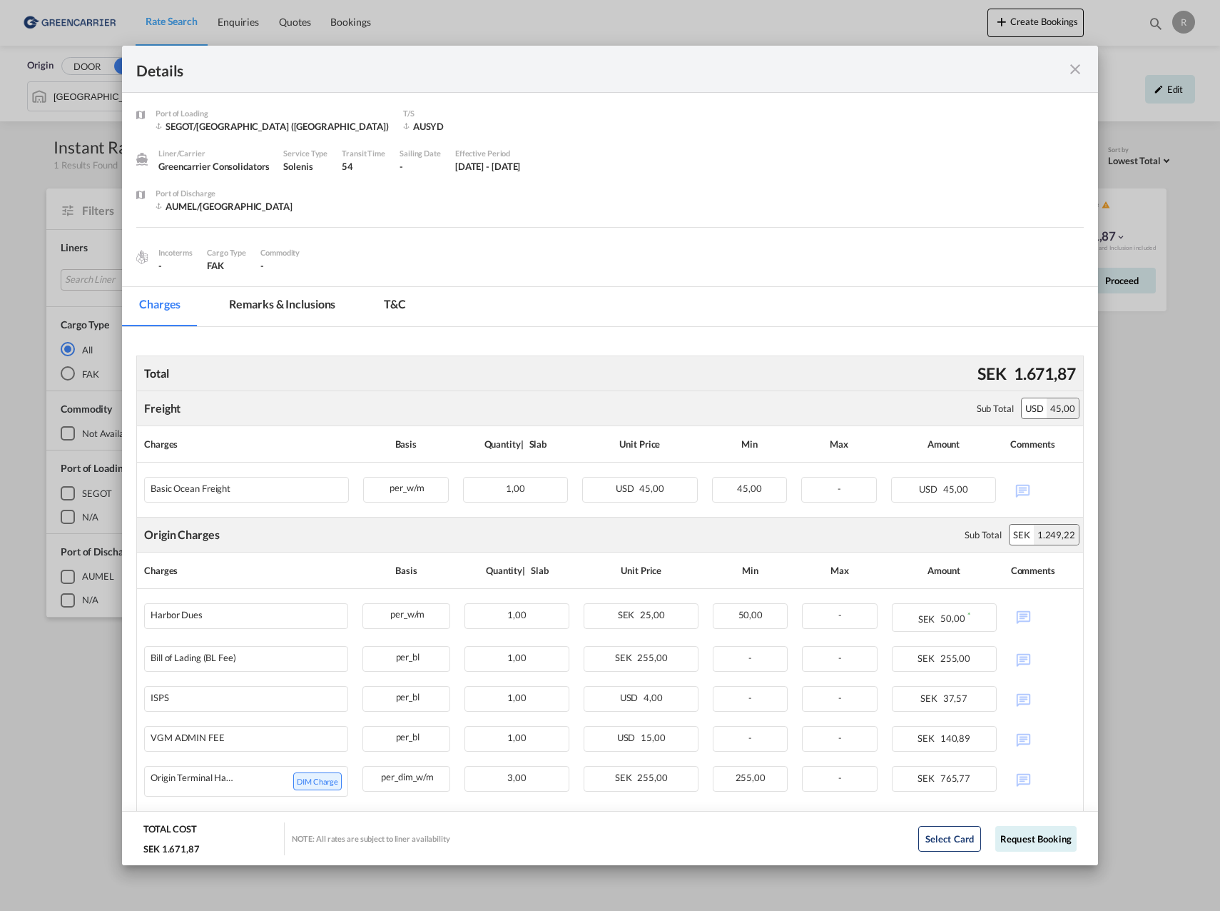
click at [782, 81] on div "Details" at bounding box center [610, 69] width 976 height 47
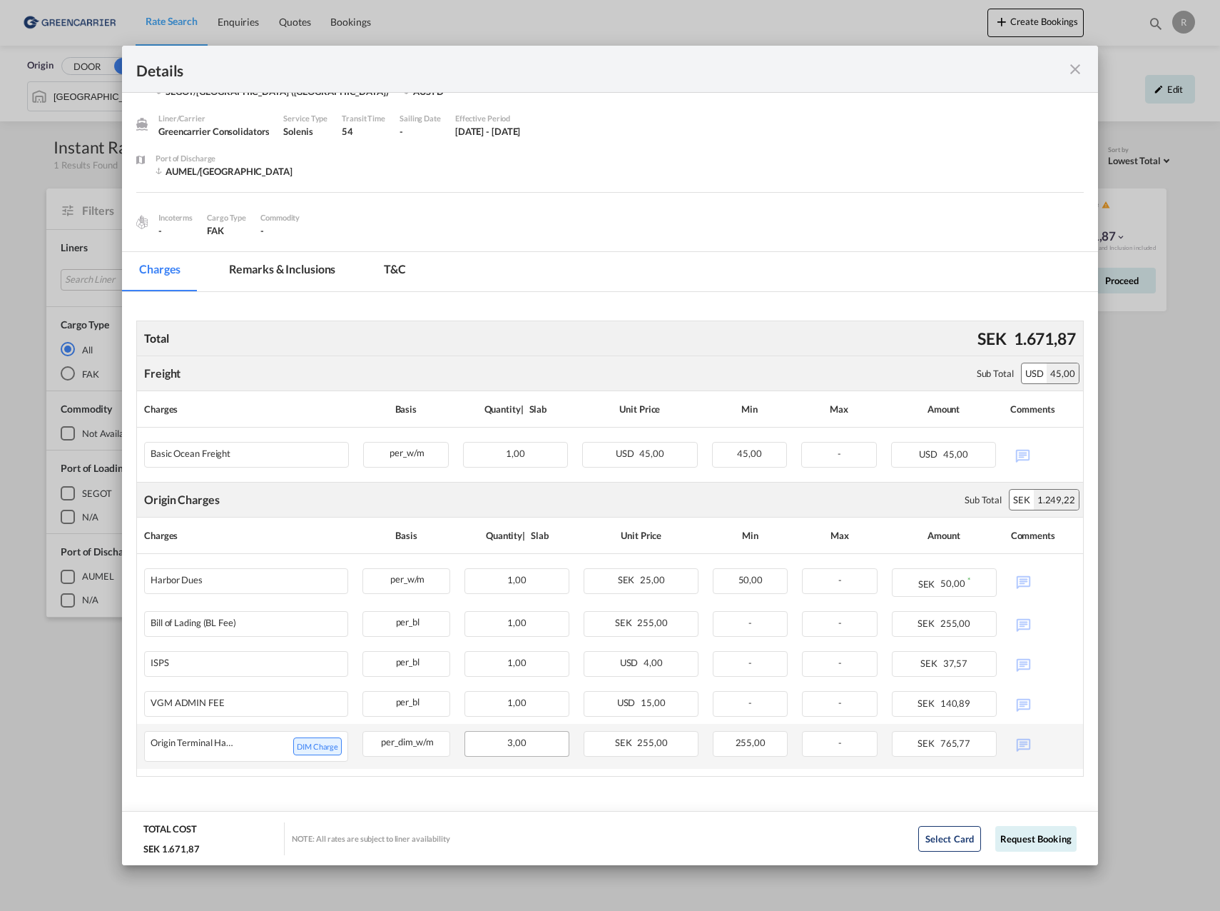
click at [542, 743] on div "3,00" at bounding box center [517, 744] width 105 height 26
click at [1078, 64] on md-icon "icon-close fg-AAA8AD m-0 cursor" at bounding box center [1075, 69] width 17 height 17
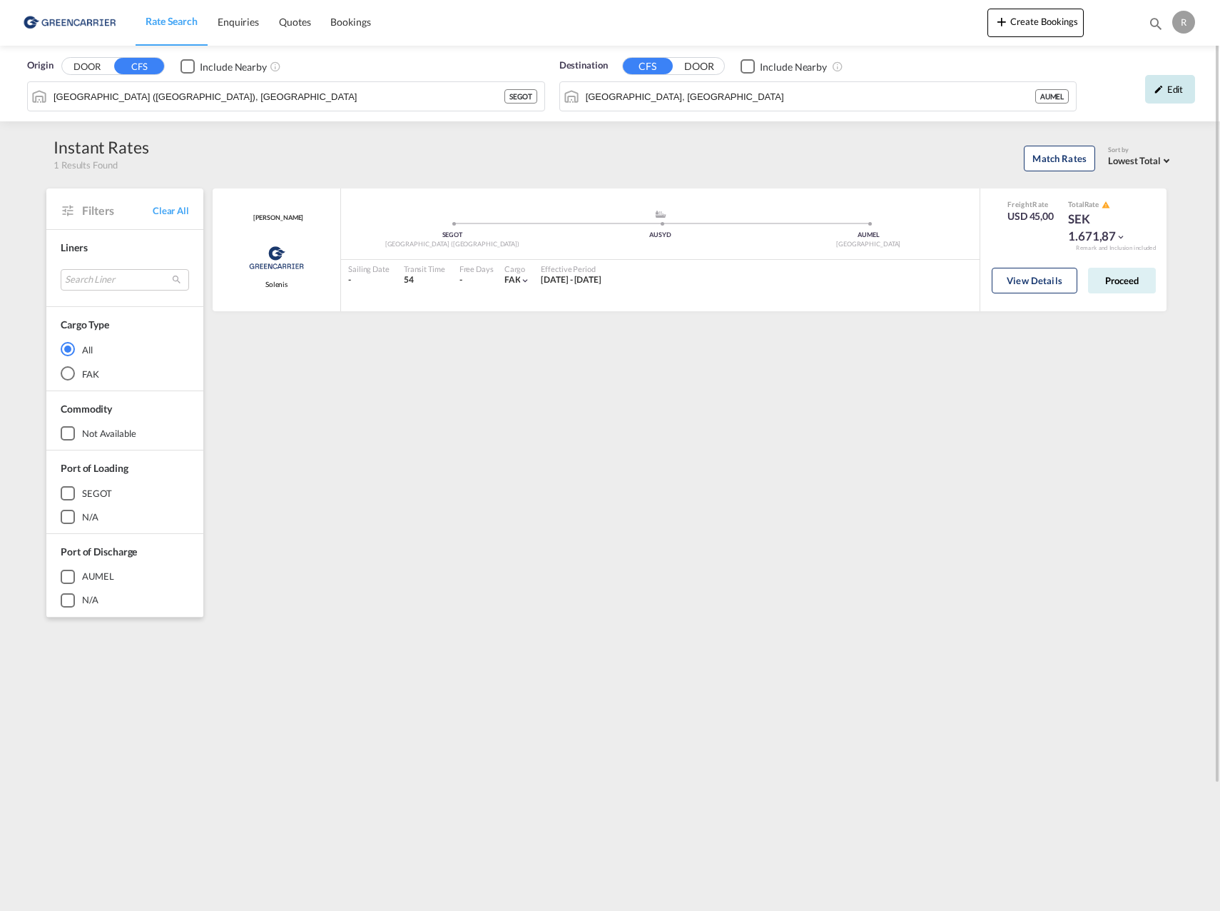
click at [1182, 86] on div "Edit" at bounding box center [1170, 89] width 50 height 29
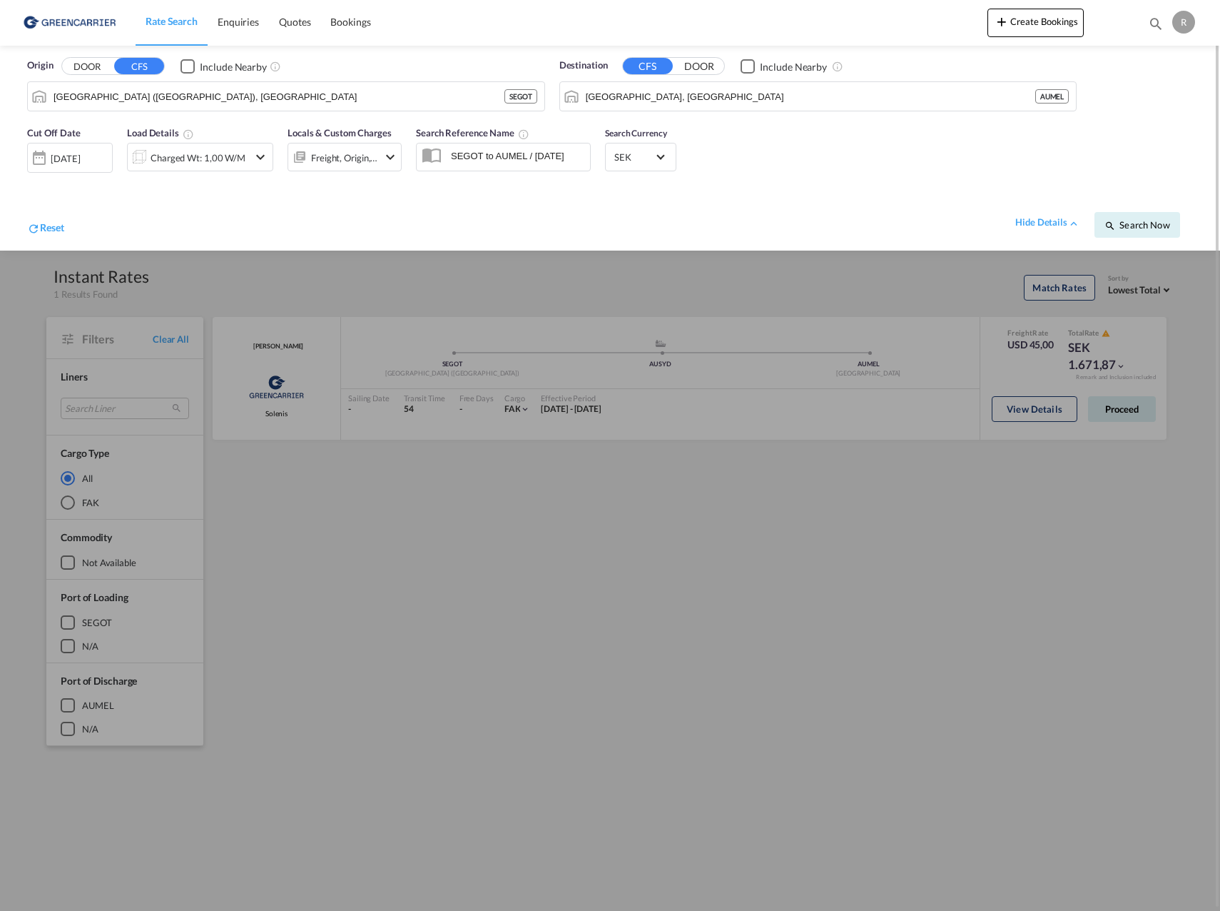
click at [256, 155] on md-icon "icon-chevron-down" at bounding box center [260, 156] width 17 height 17
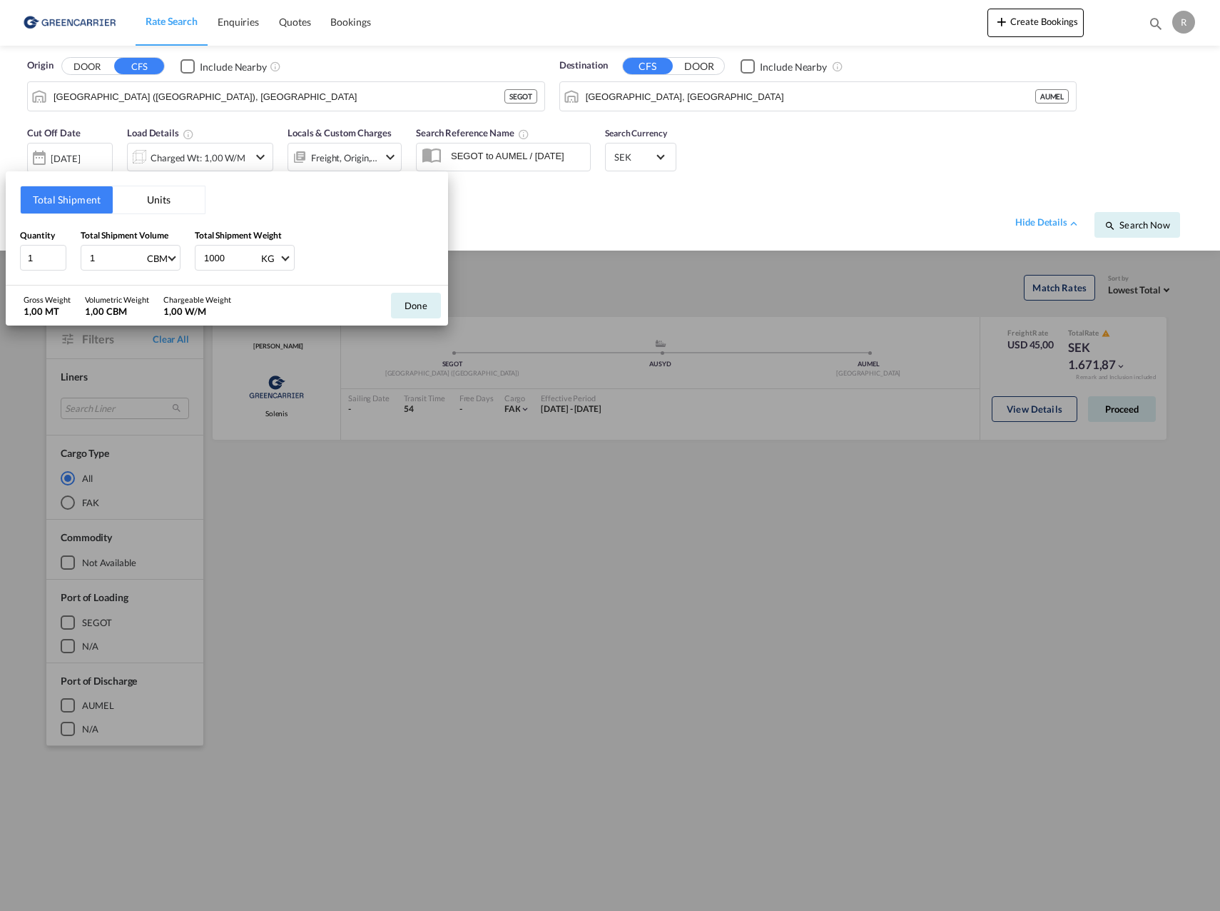
click at [173, 198] on button "Units" at bounding box center [159, 199] width 92 height 27
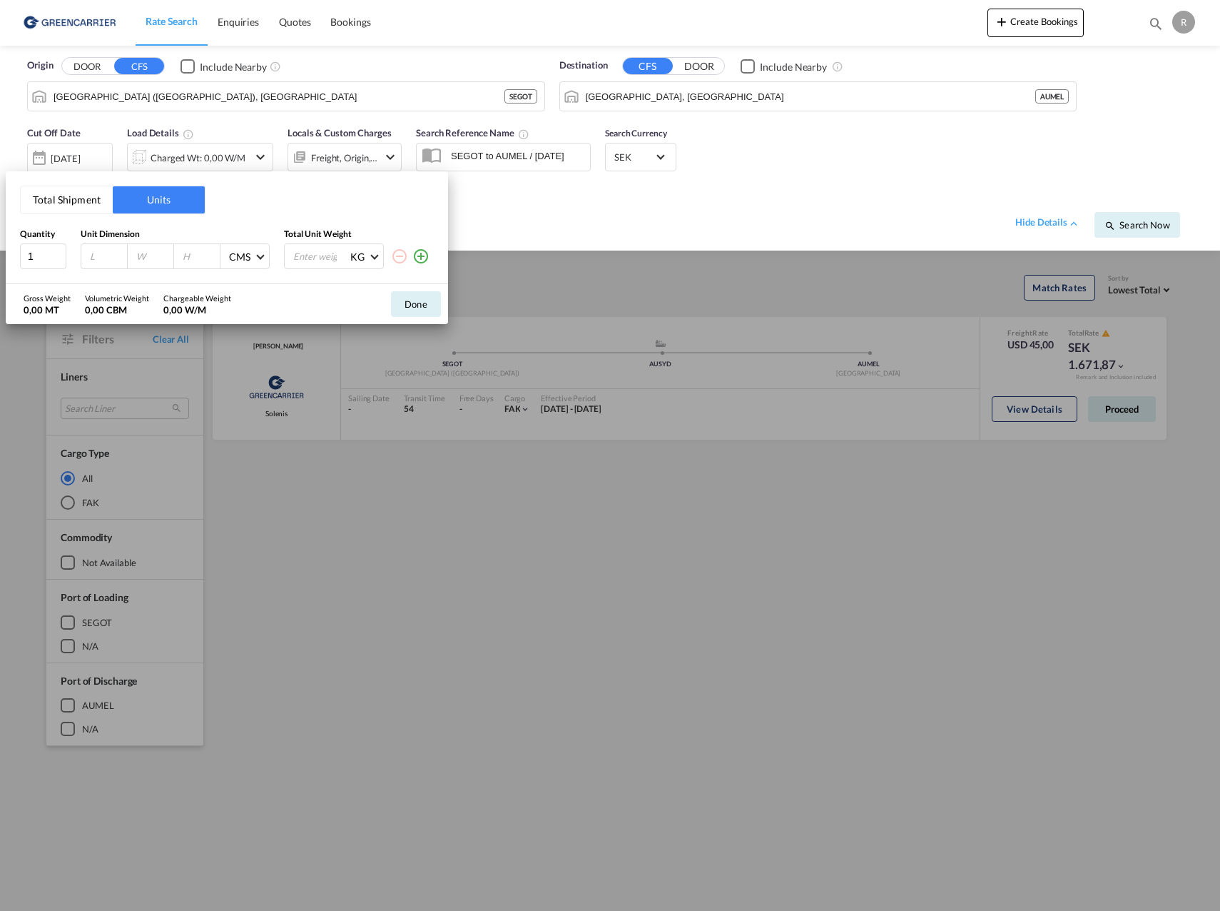
click at [66, 197] on button "Total Shipment" at bounding box center [67, 199] width 92 height 27
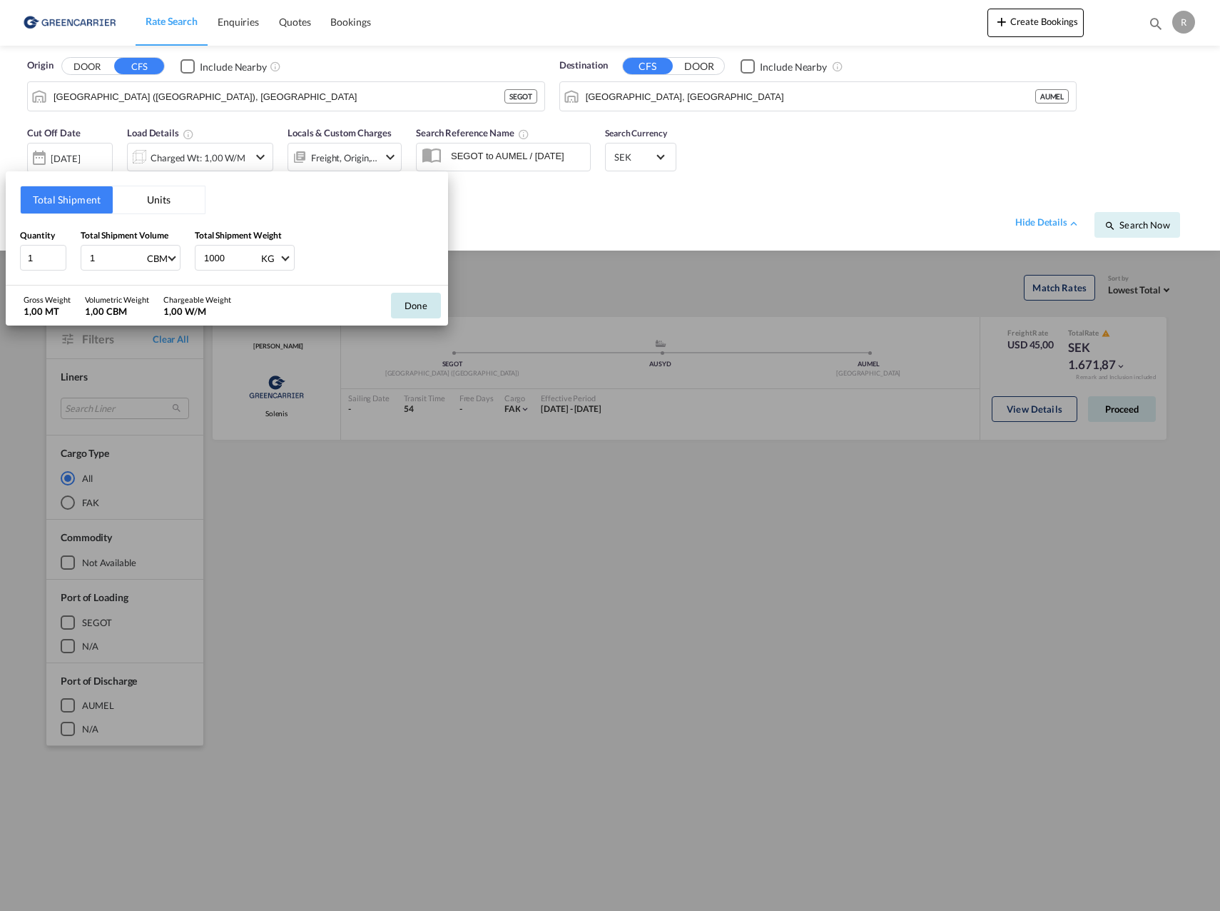
click at [420, 301] on button "Done" at bounding box center [416, 306] width 50 height 26
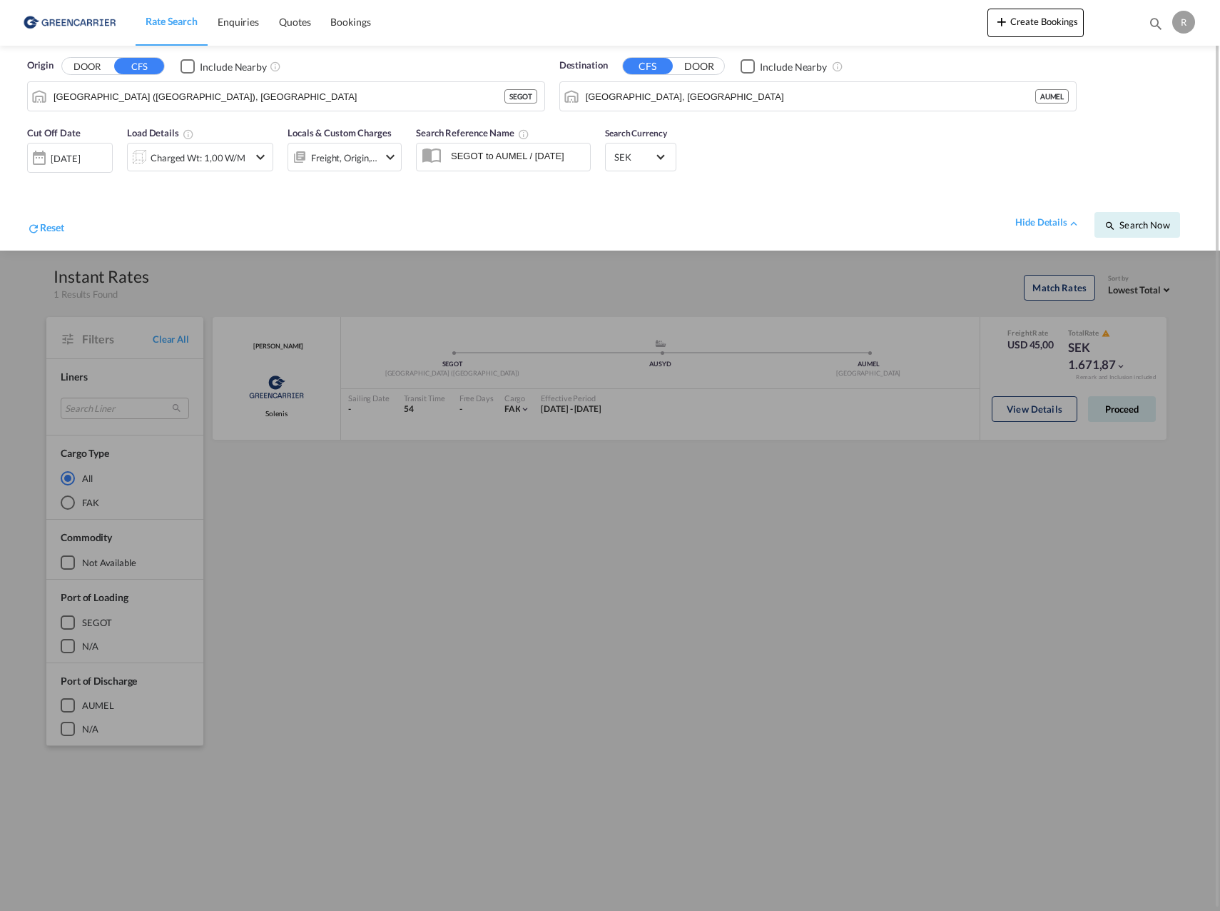
click at [390, 151] on md-icon "icon-chevron-down" at bounding box center [390, 156] width 17 height 17
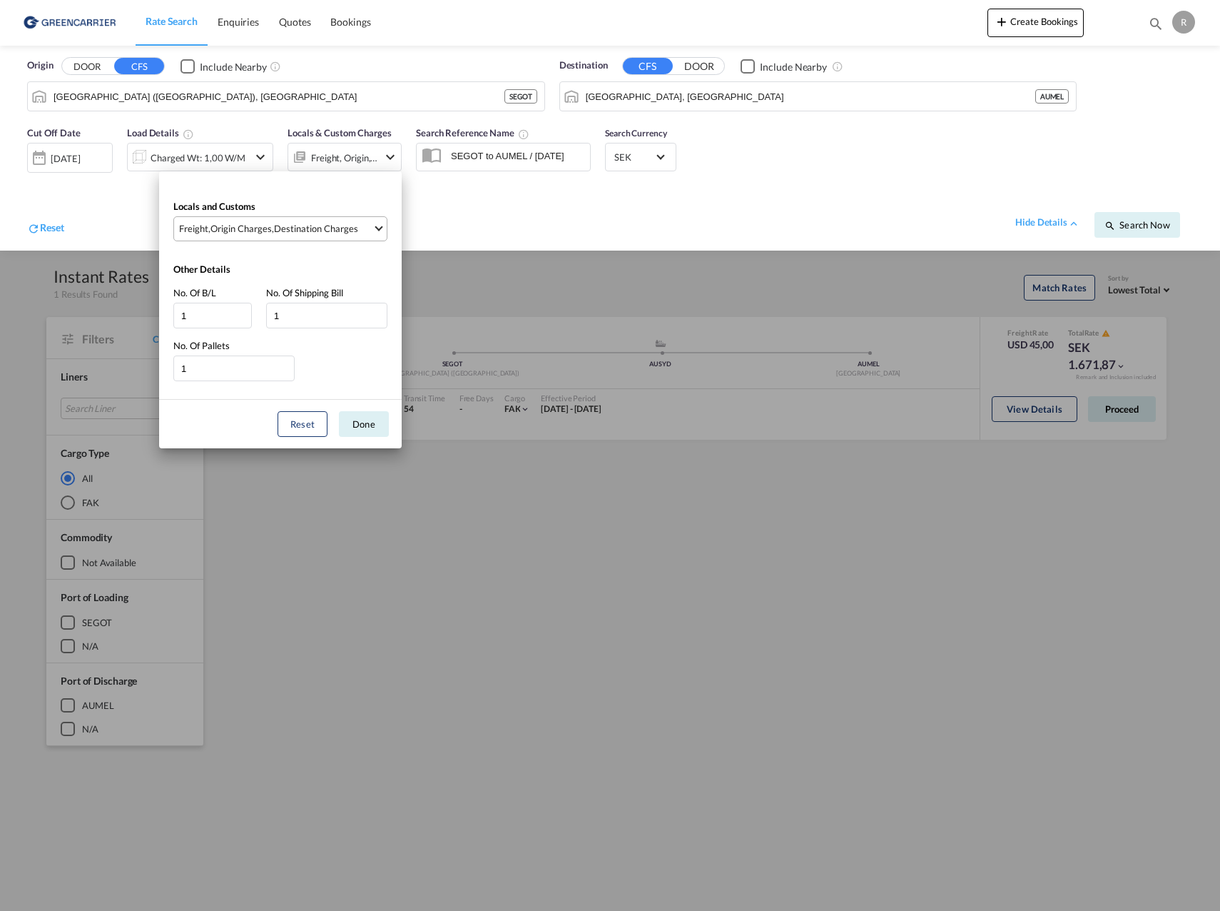
click at [385, 223] on md-select-value "Freight , Origin Charges , Destination Charges" at bounding box center [282, 229] width 209 height 24
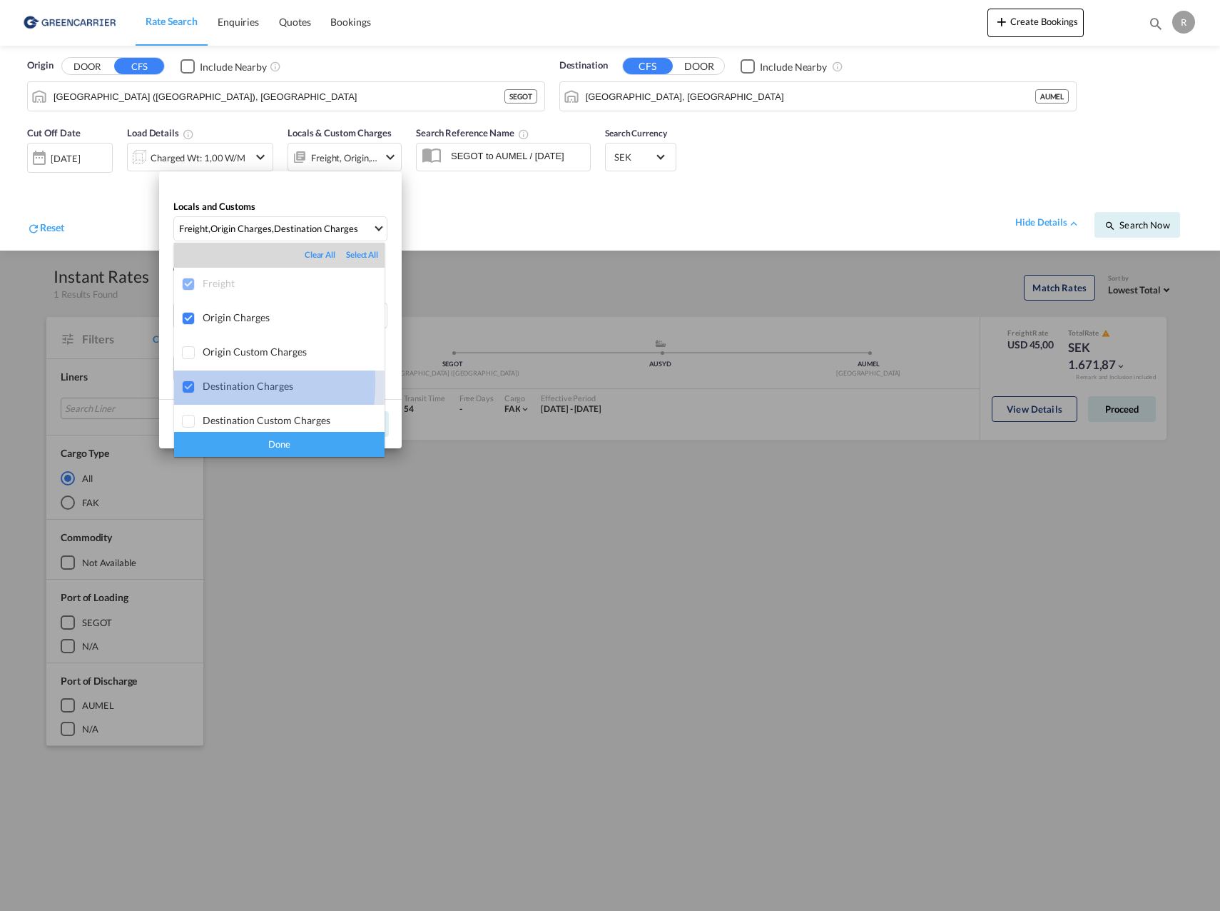
click at [188, 382] on div at bounding box center [189, 387] width 14 height 14
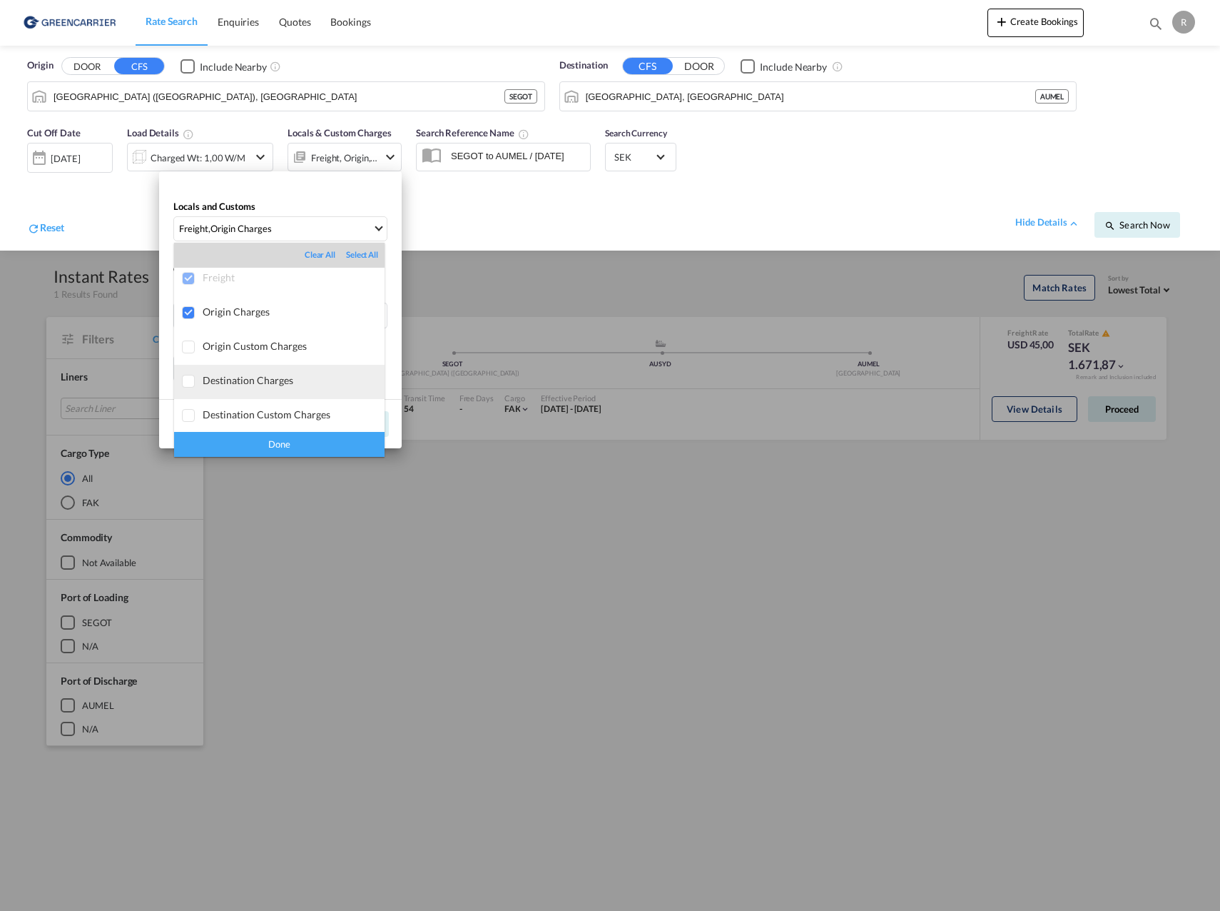
scroll to position [7, 0]
click at [310, 441] on div "Done" at bounding box center [279, 444] width 211 height 25
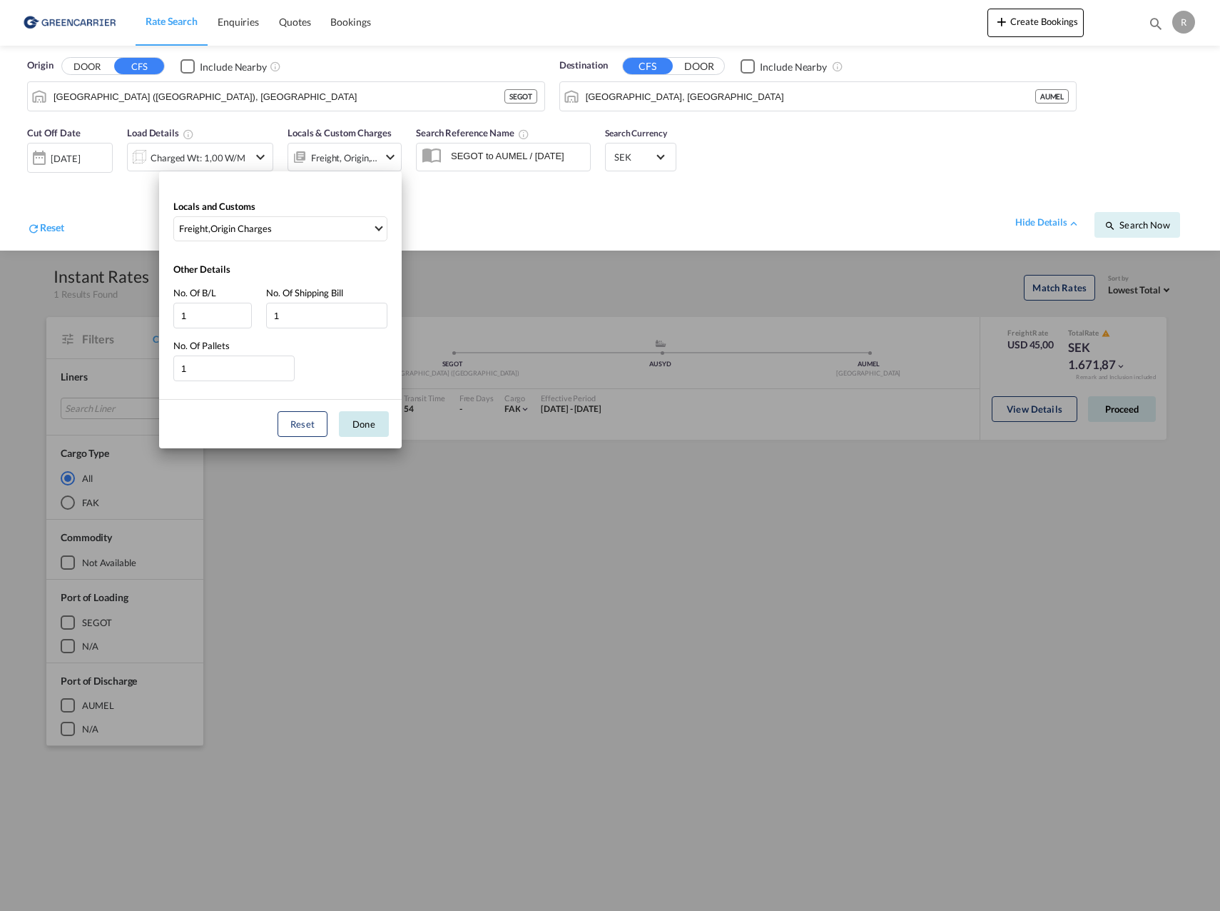
click at [360, 427] on button "Done" at bounding box center [364, 424] width 50 height 26
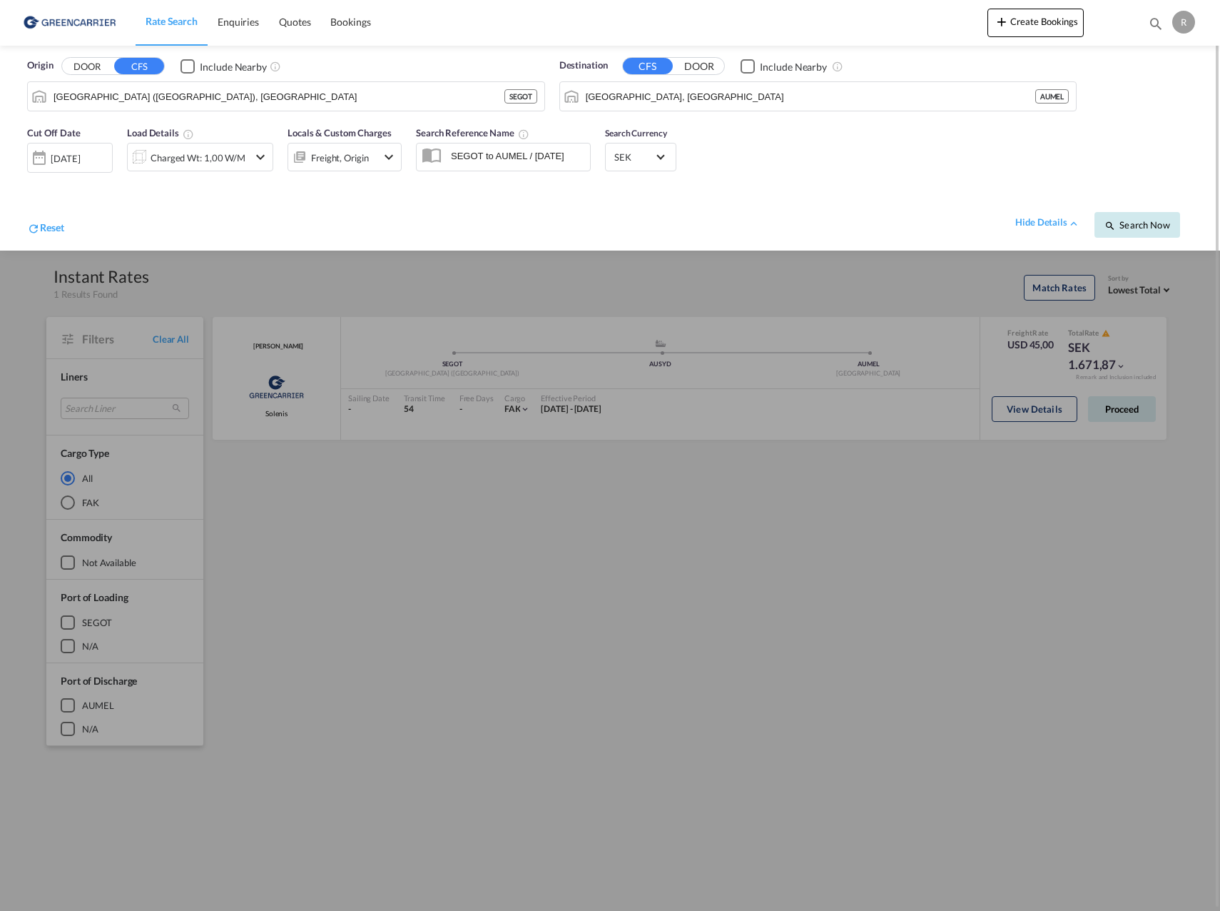
click at [1111, 223] on md-icon "icon-magnify" at bounding box center [1110, 225] width 11 height 11
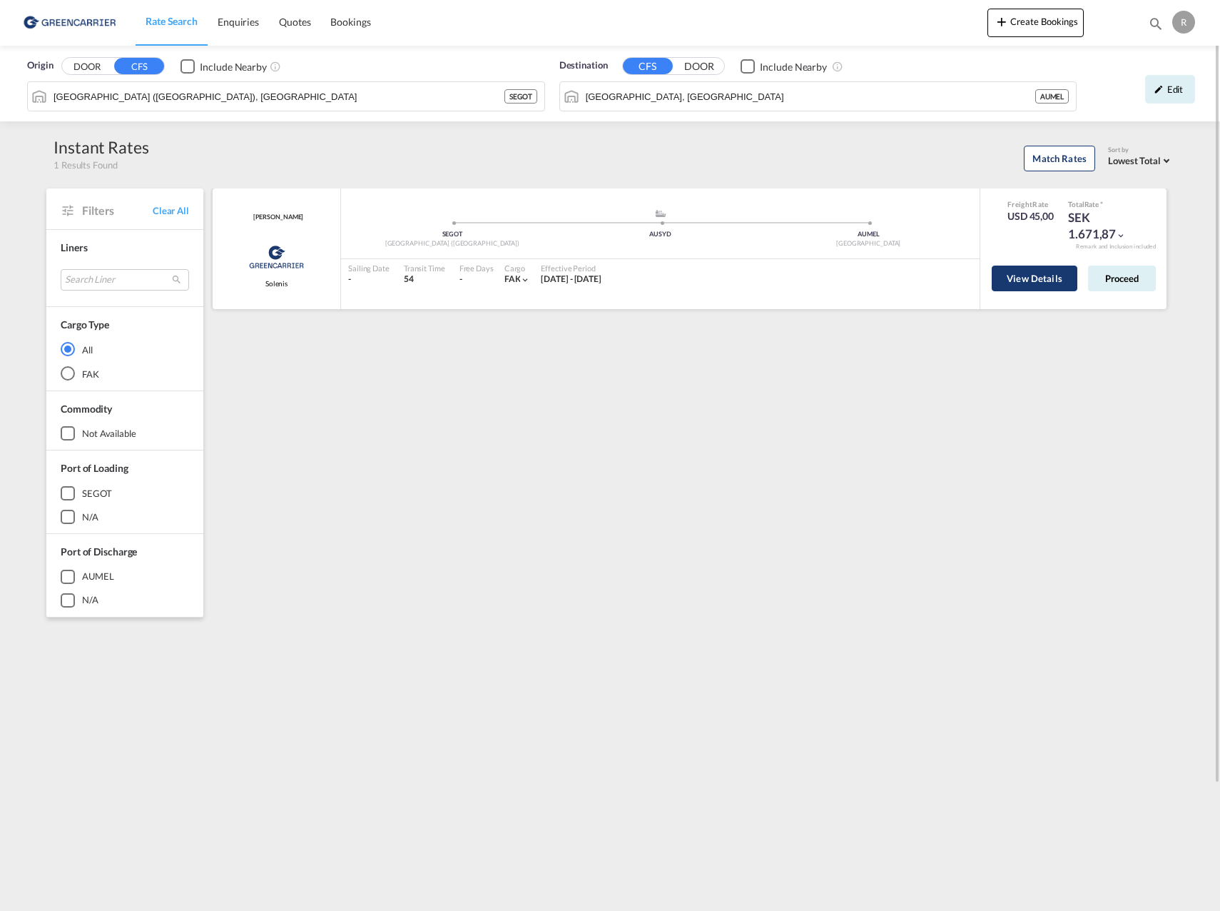
click at [1040, 283] on button "View Details" at bounding box center [1035, 278] width 86 height 26
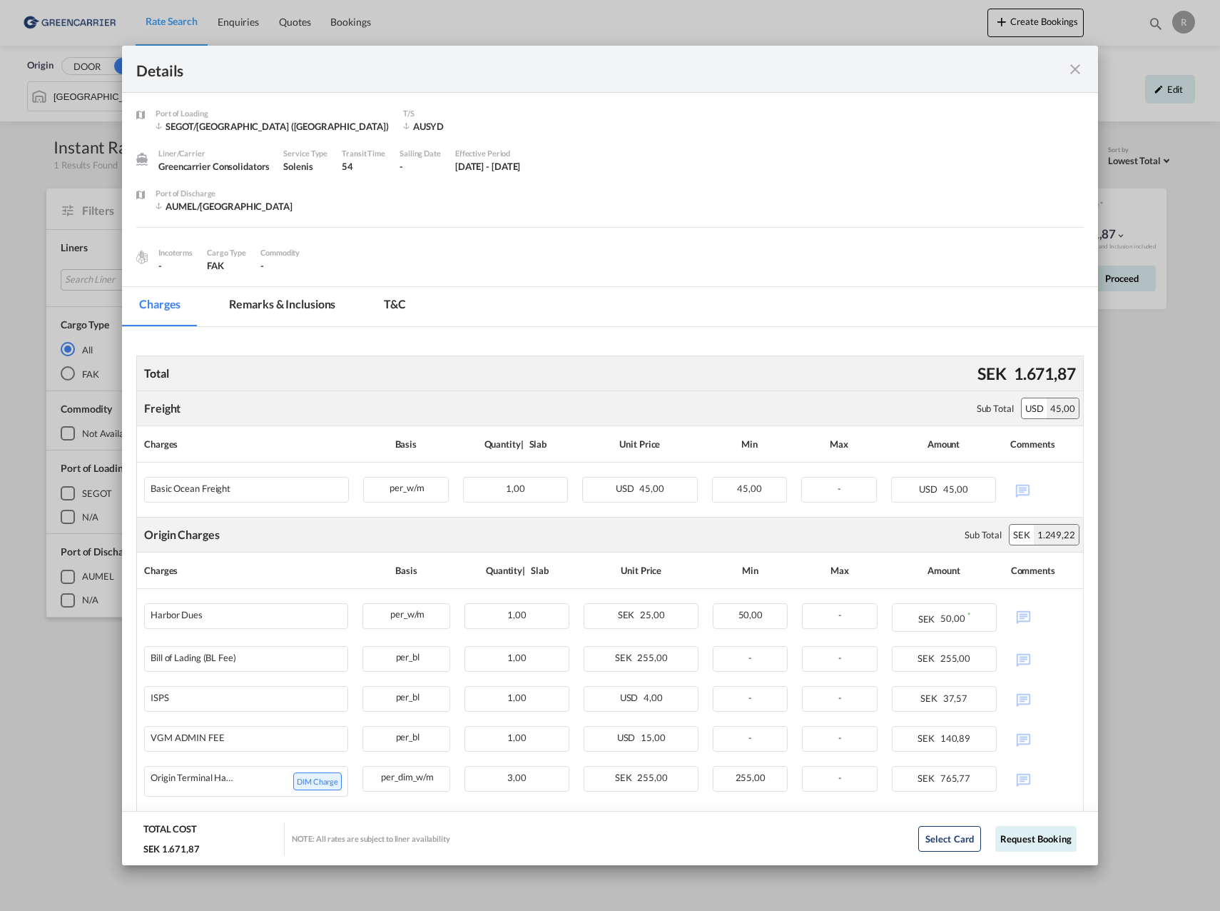
click at [1078, 62] on md-icon "icon-close fg-AAA8AD m-0 cursor" at bounding box center [1075, 69] width 17 height 17
